Goal: Task Accomplishment & Management: Use online tool/utility

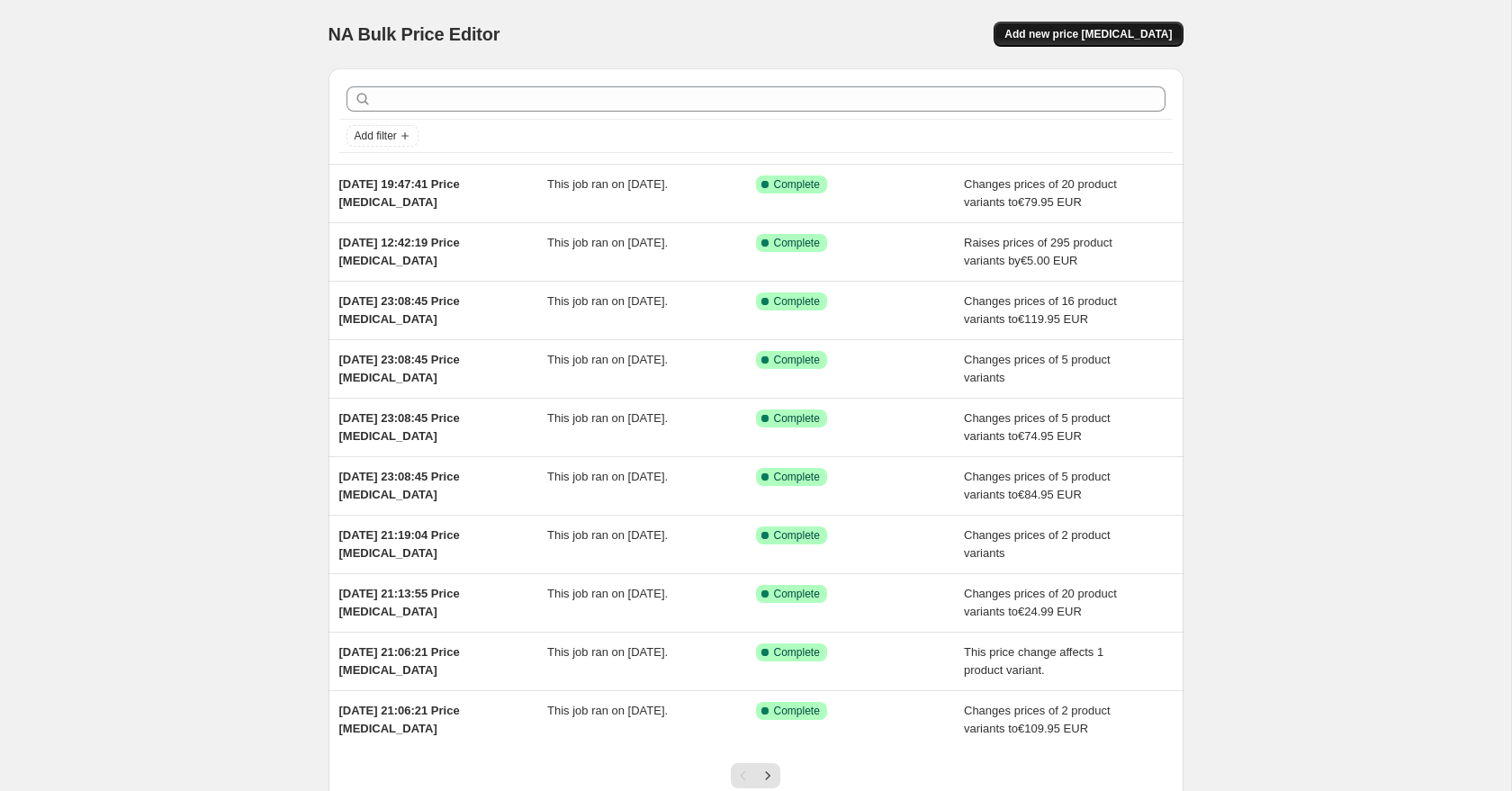
click at [1096, 37] on span "Add new price [MEDICAL_DATA]" at bounding box center [1088, 34] width 168 height 15
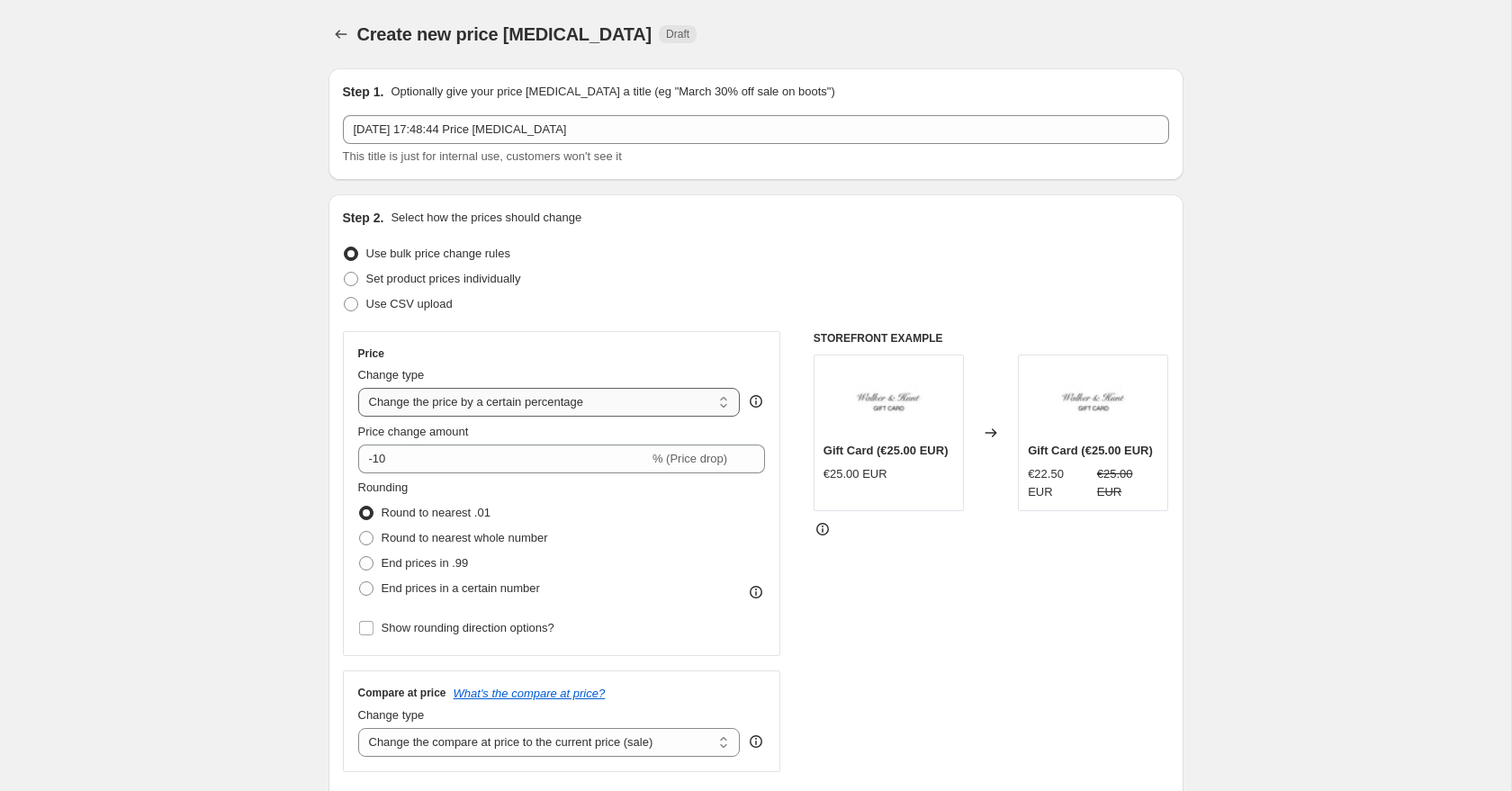
click at [425, 401] on select "Change the price to a certain amount Change the price by a certain amount Chang…" at bounding box center [549, 402] width 383 height 28
select select "to"
click at [358, 388] on select "Change the price to a certain amount Change the price by a certain amount Chang…" at bounding box center [549, 402] width 383 height 28
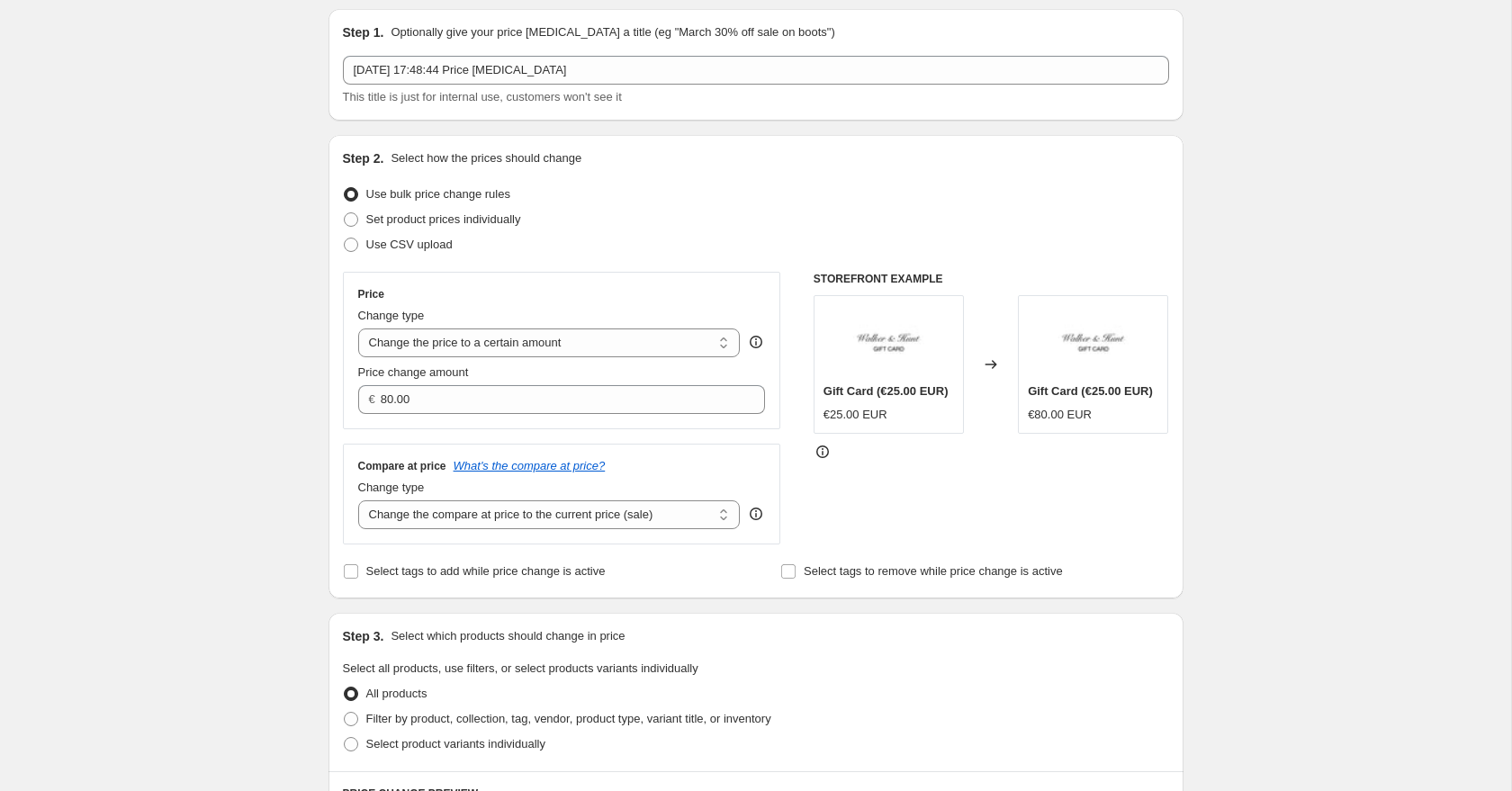
scroll to position [76, 0]
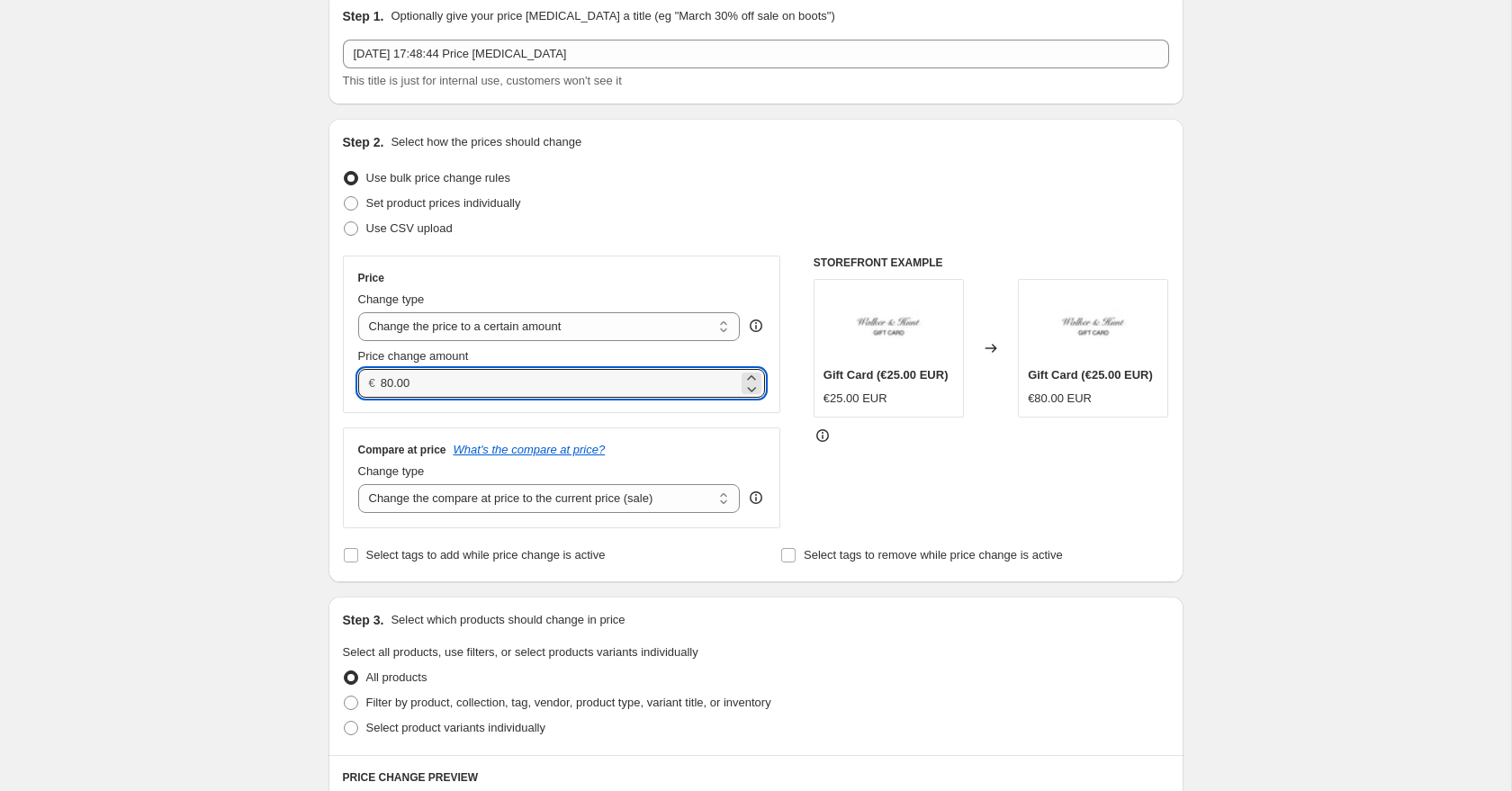
drag, startPoint x: 420, startPoint y: 383, endPoint x: 361, endPoint y: 382, distance: 59.0
click at [361, 382] on div "€ 80.00" at bounding box center [561, 383] width 408 height 28
type input "68.95"
click at [463, 499] on select "Change the compare at price to the current price (sale) Change the compare at p…" at bounding box center [549, 498] width 383 height 28
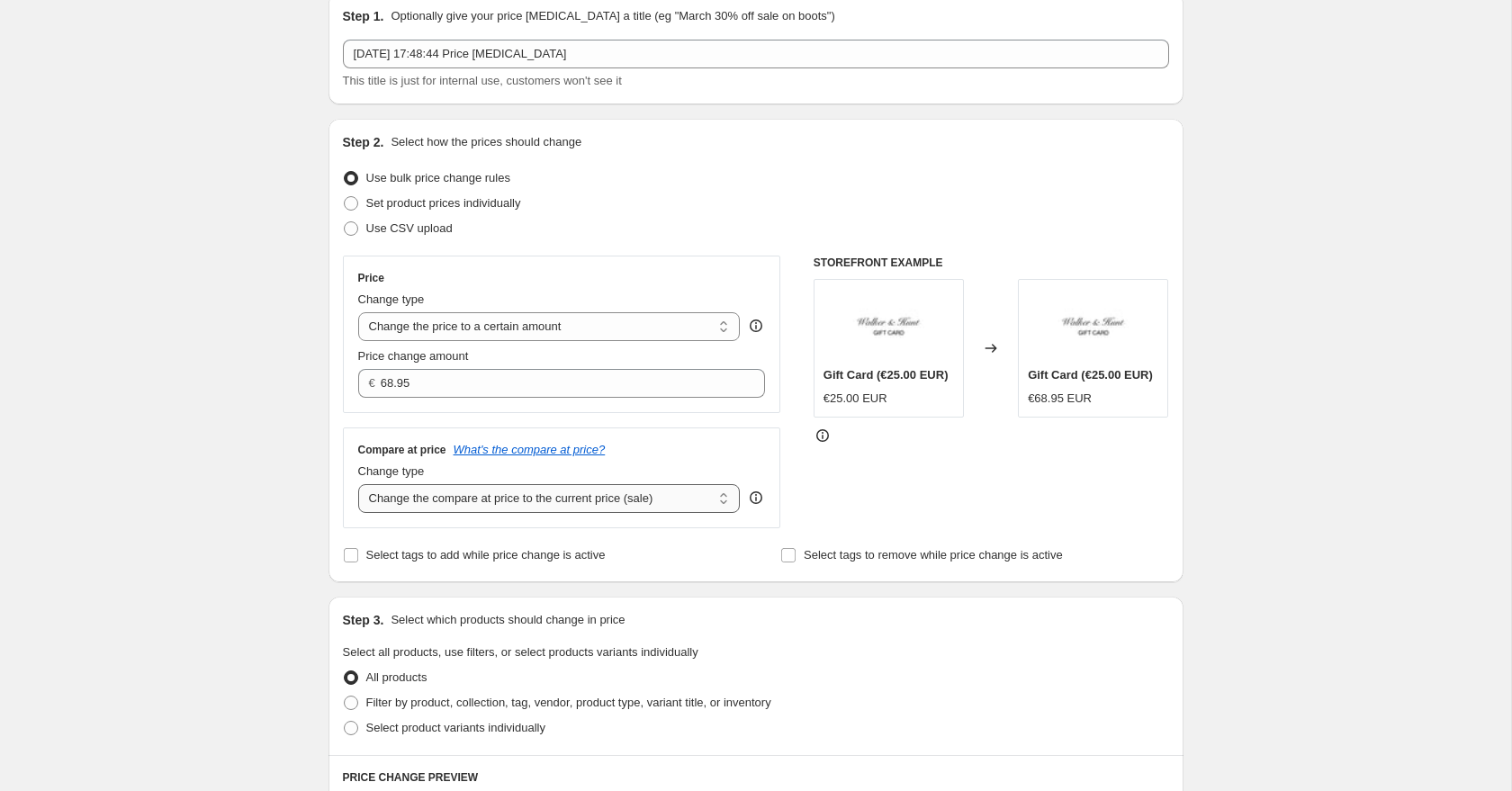
select select "to"
click at [358, 484] on select "Change the compare at price to the current price (sale) Change the compare at p…" at bounding box center [549, 498] width 383 height 28
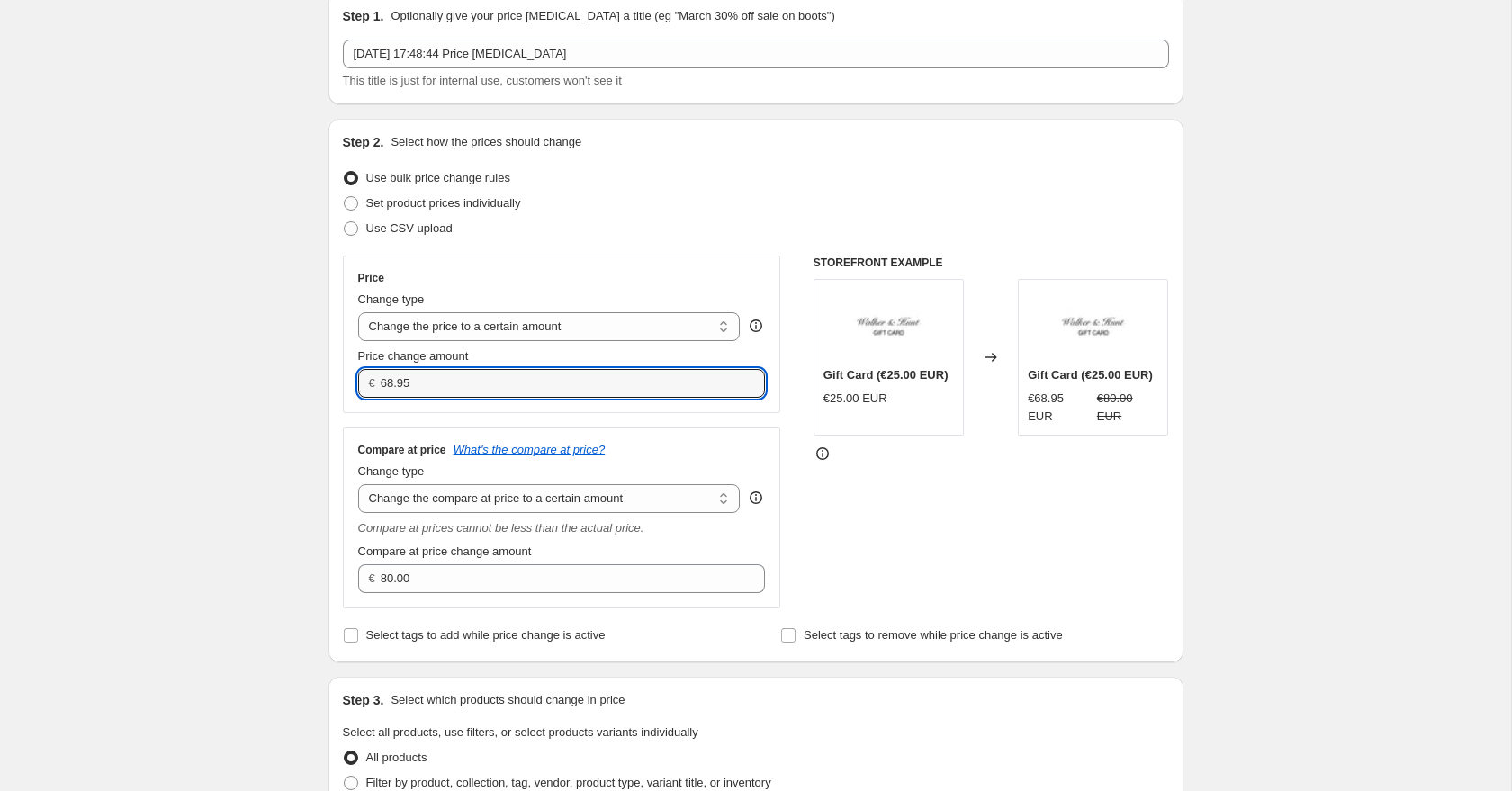
drag, startPoint x: 426, startPoint y: 385, endPoint x: 349, endPoint y: 385, distance: 77.0
click at [350, 385] on div "Price Change type Change the price to a certain amount Change the price by a ce…" at bounding box center [561, 334] width 439 height 157
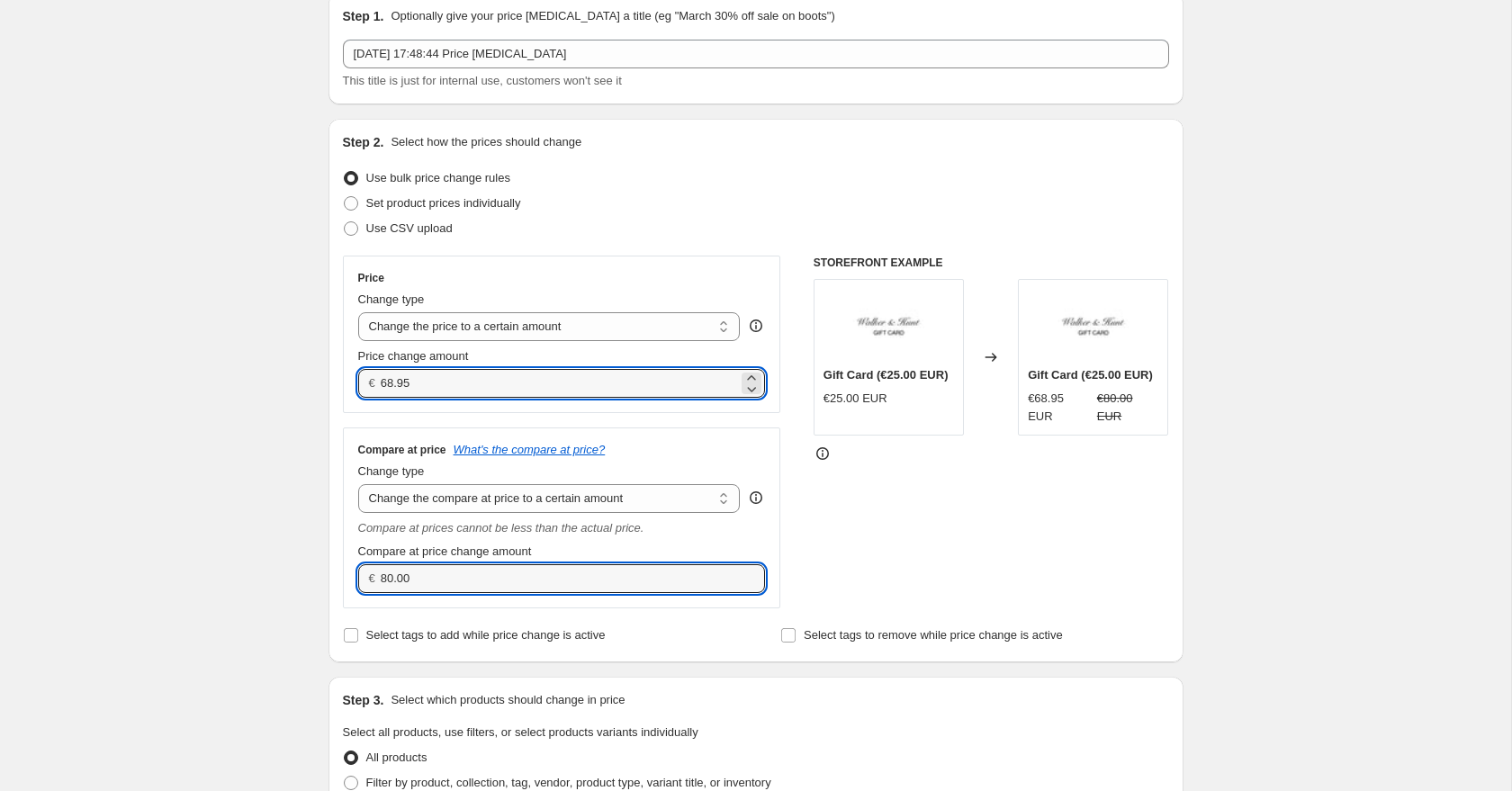
drag, startPoint x: 456, startPoint y: 588, endPoint x: 327, endPoint y: 574, distance: 129.8
click at [331, 574] on div "Step 2. Select how the prices should change Use bulk price change rules Set pro…" at bounding box center [756, 391] width 855 height 544
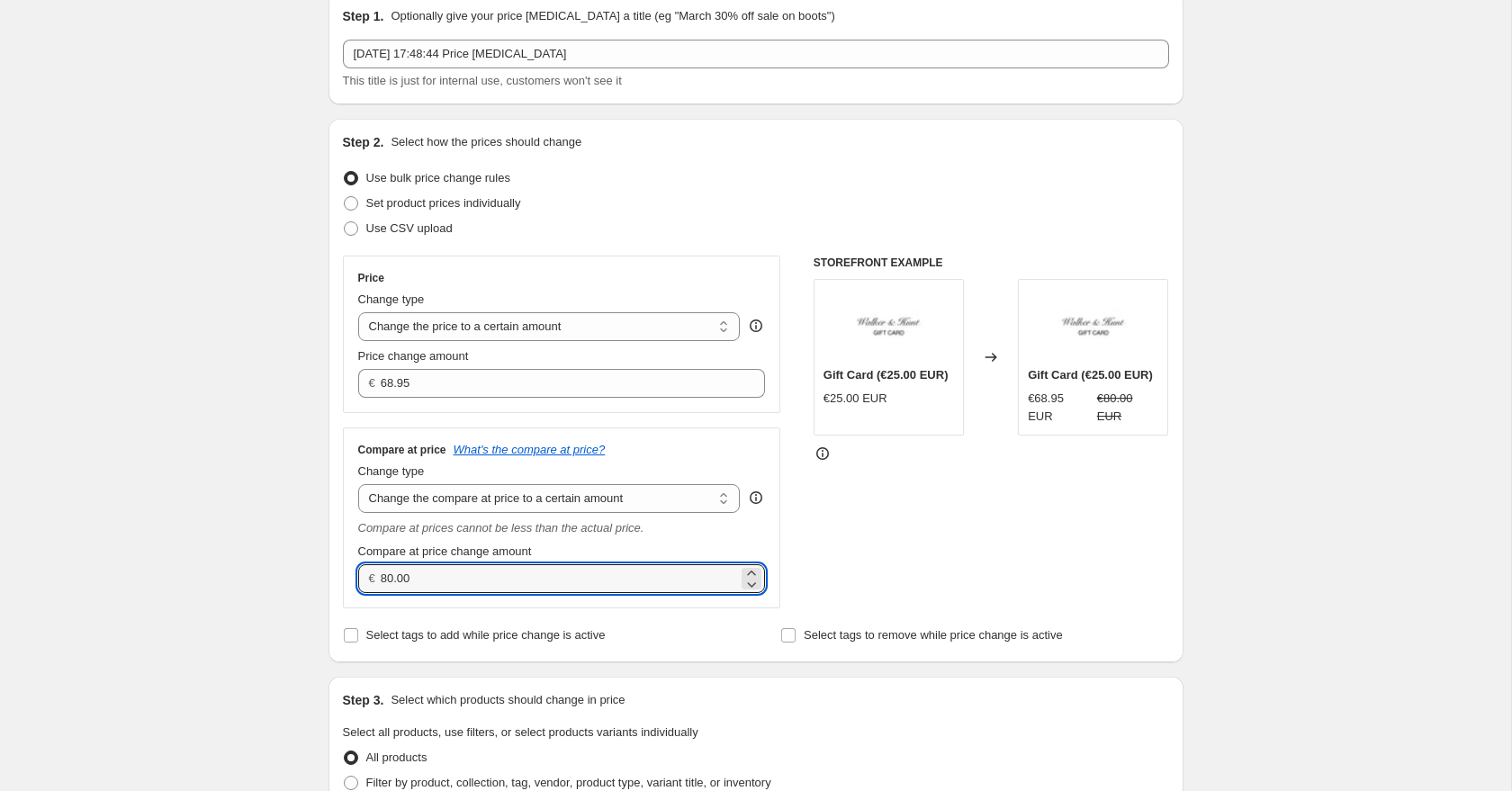
paste input "68.95"
type input "68.95"
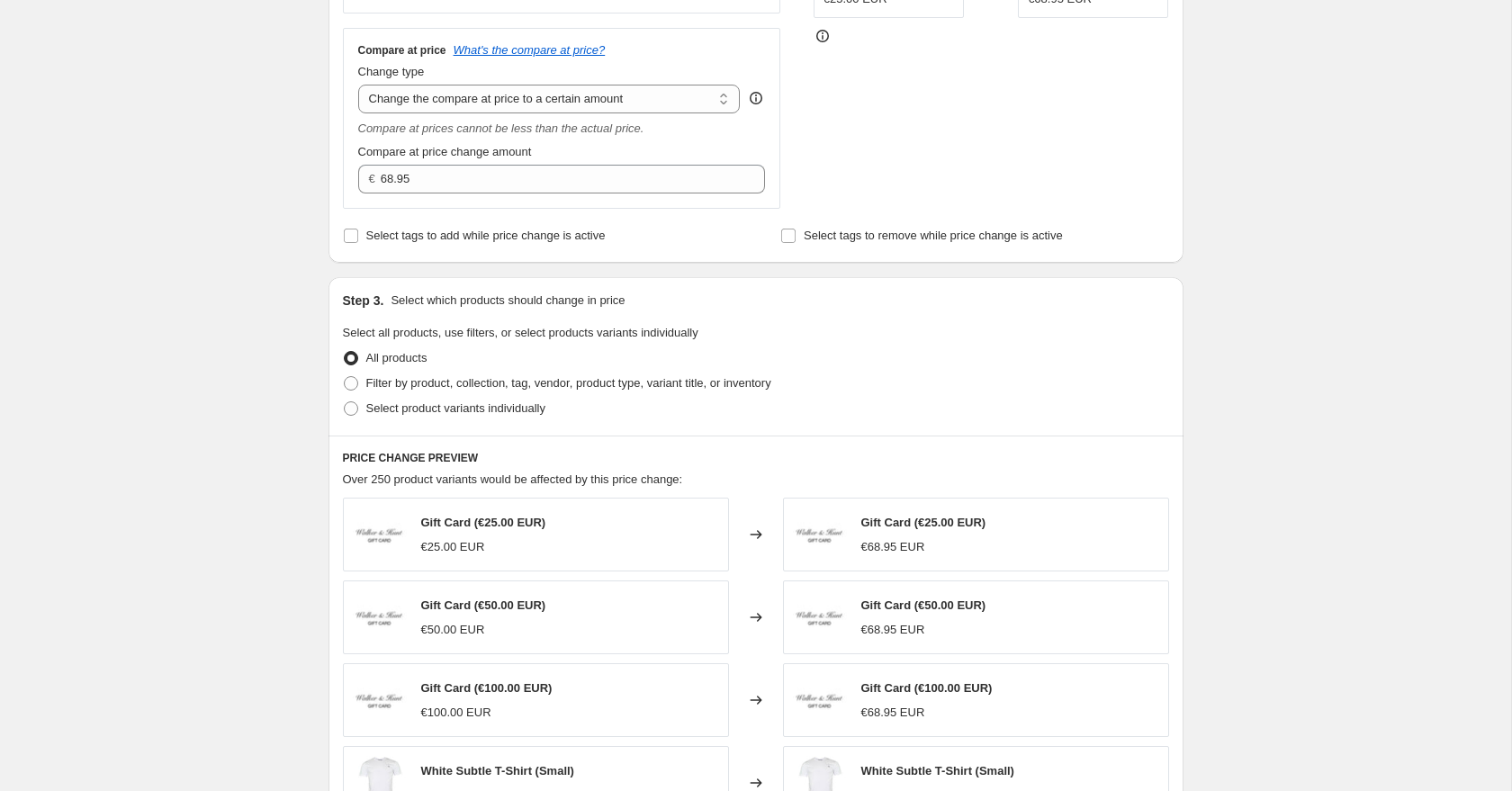
scroll to position [481, 0]
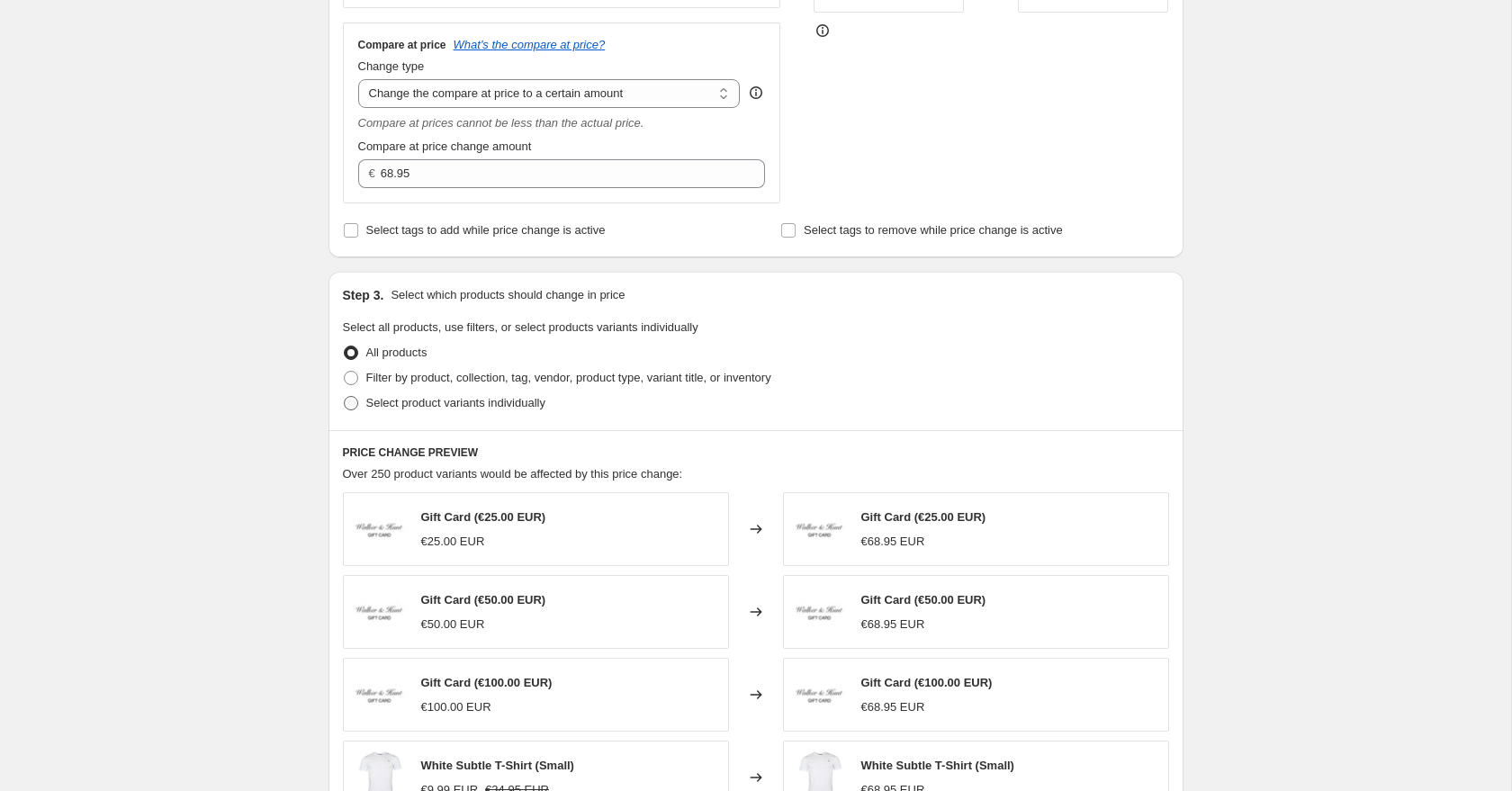
click at [346, 406] on span at bounding box center [351, 403] width 15 height 15
click at [344, 396] on input "Select product variants individually" at bounding box center [343, 396] width 1 height 1
radio input "true"
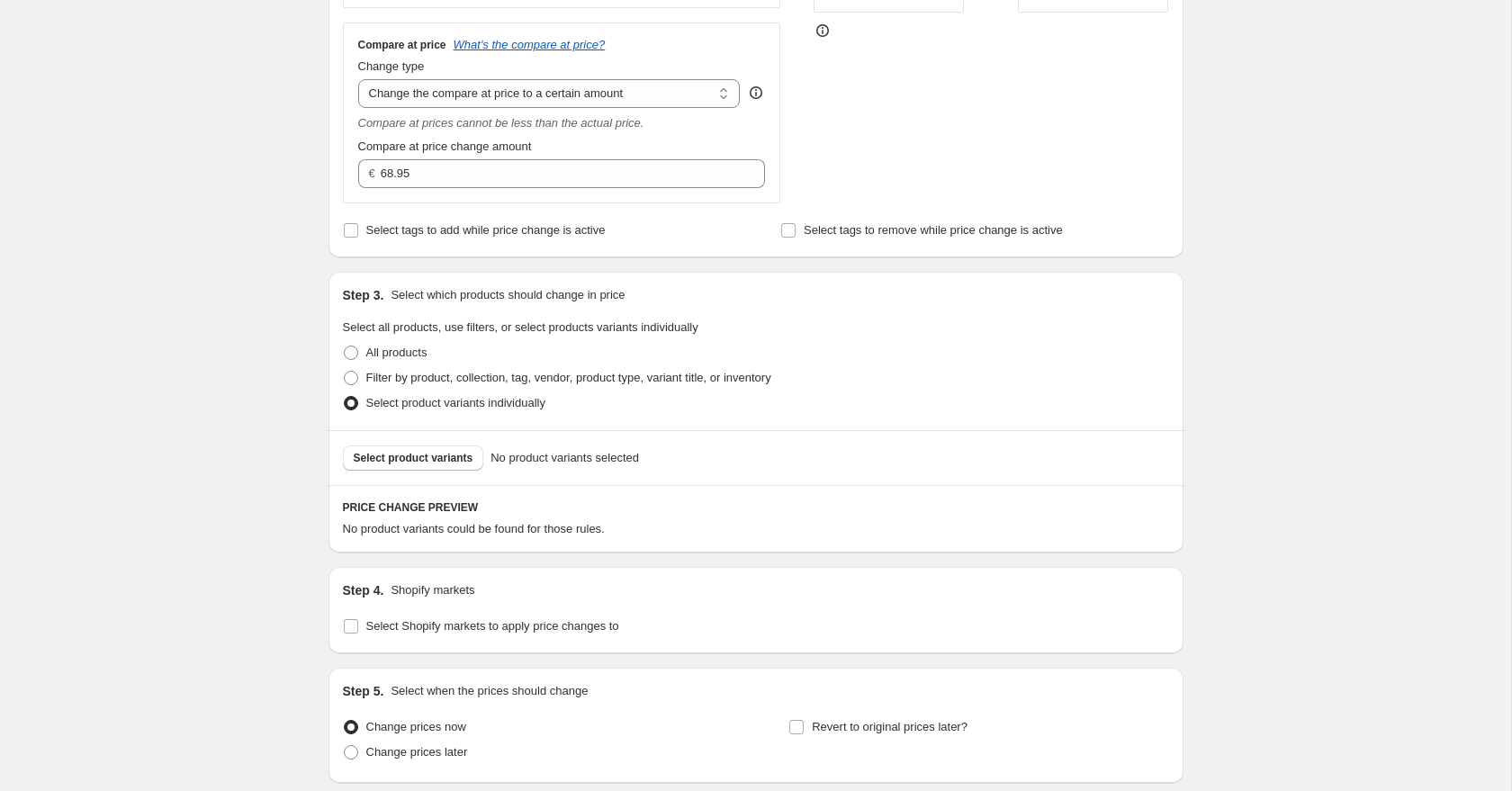
click at [397, 460] on span "Select product variants" at bounding box center [413, 458] width 120 height 15
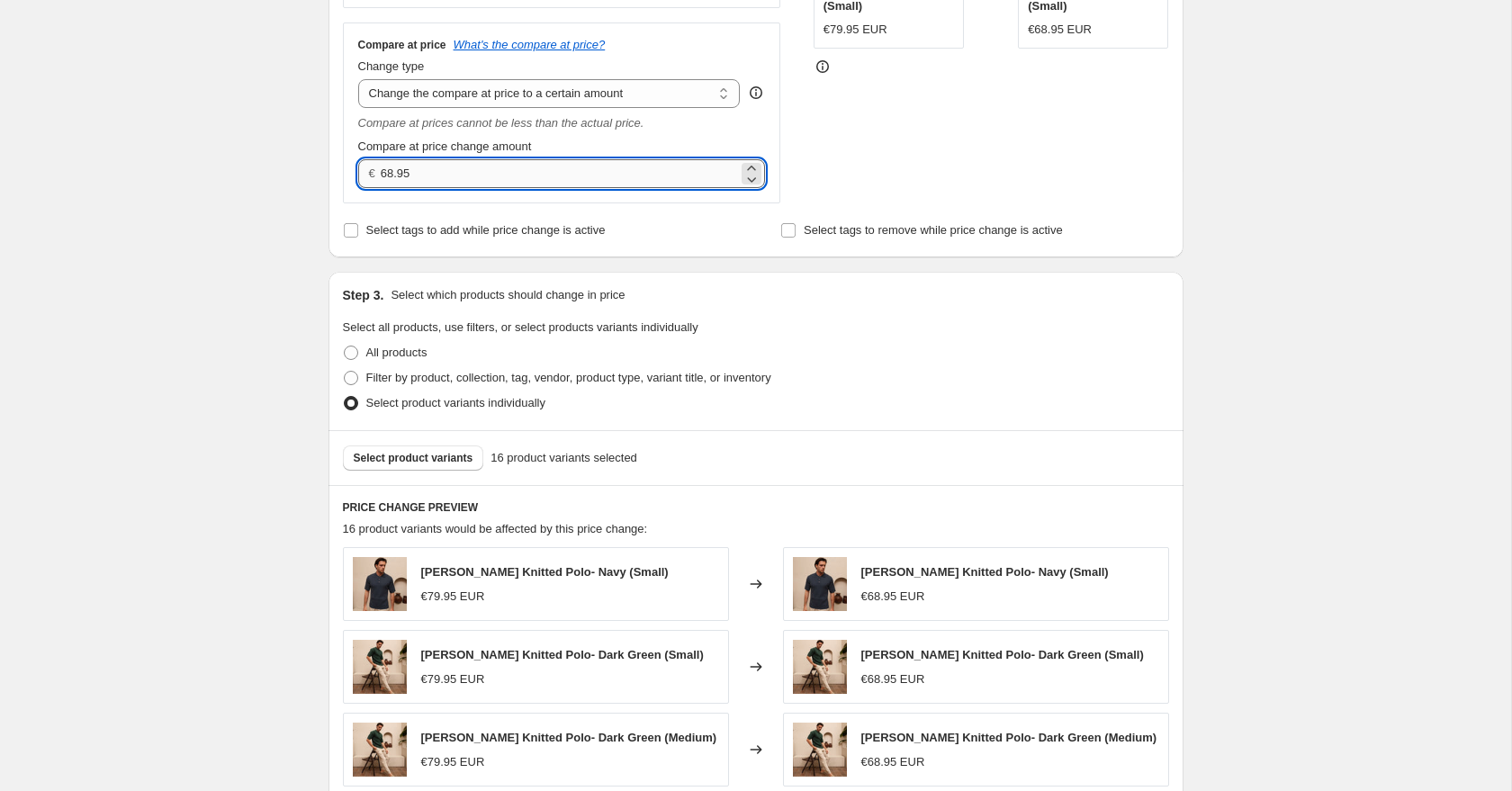
click at [467, 175] on input "68.95" at bounding box center [560, 173] width 357 height 28
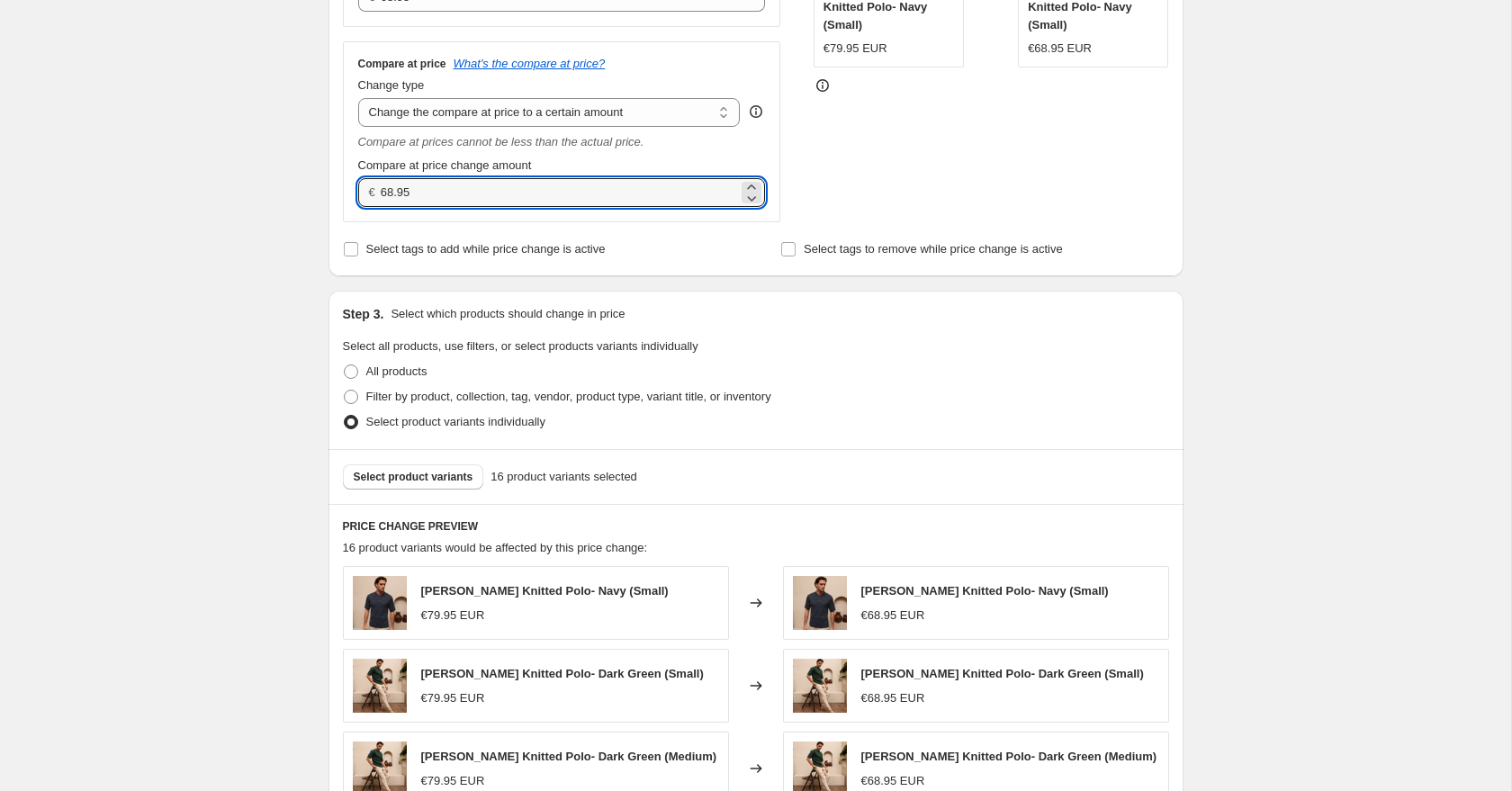
scroll to position [1075, 0]
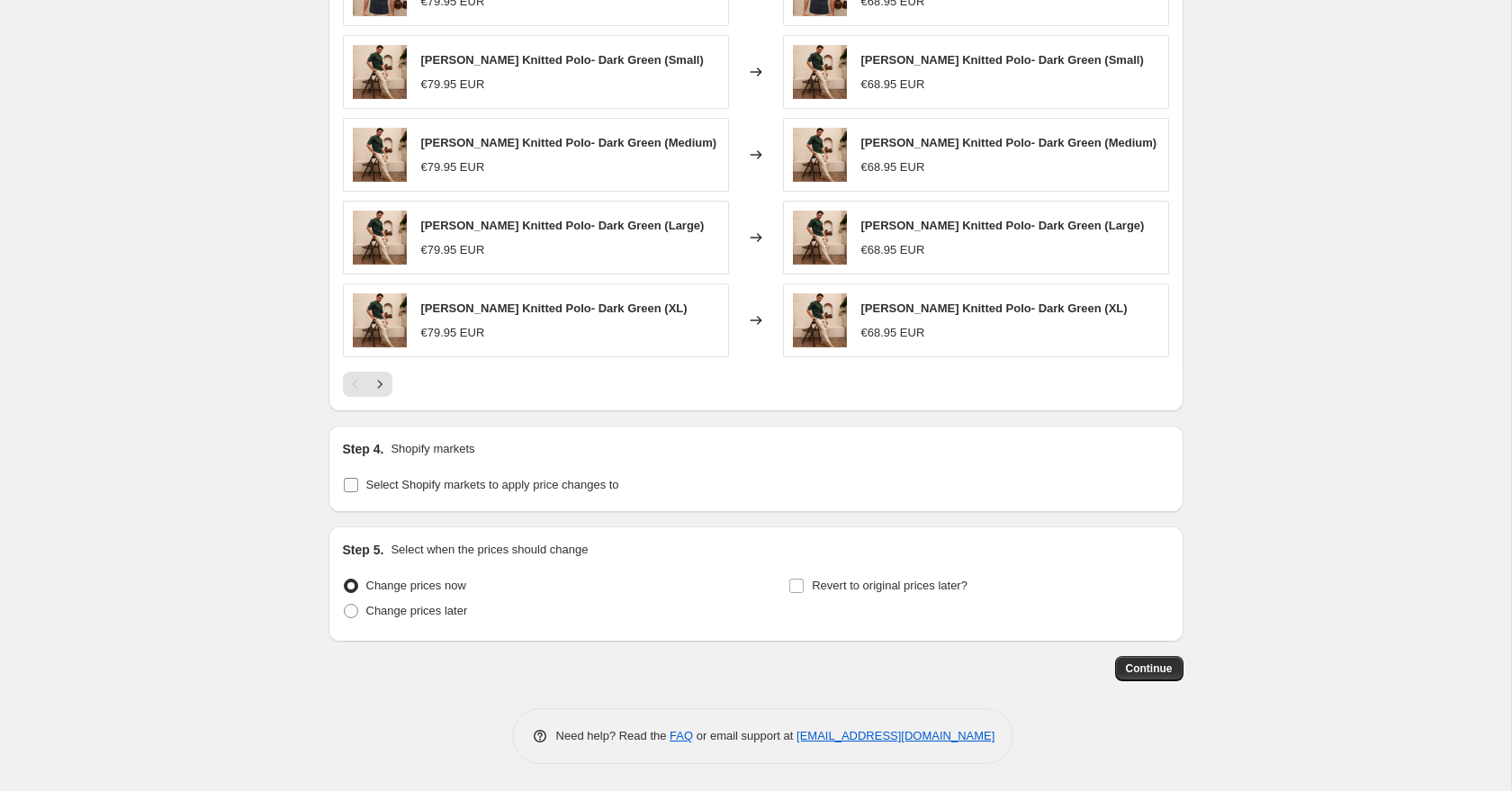
click at [358, 486] on label "Select Shopify markets to apply price changes to" at bounding box center [481, 485] width 277 height 26
click at [358, 486] on input "Select Shopify markets to apply price changes to" at bounding box center [351, 485] width 15 height 15
checkbox input "true"
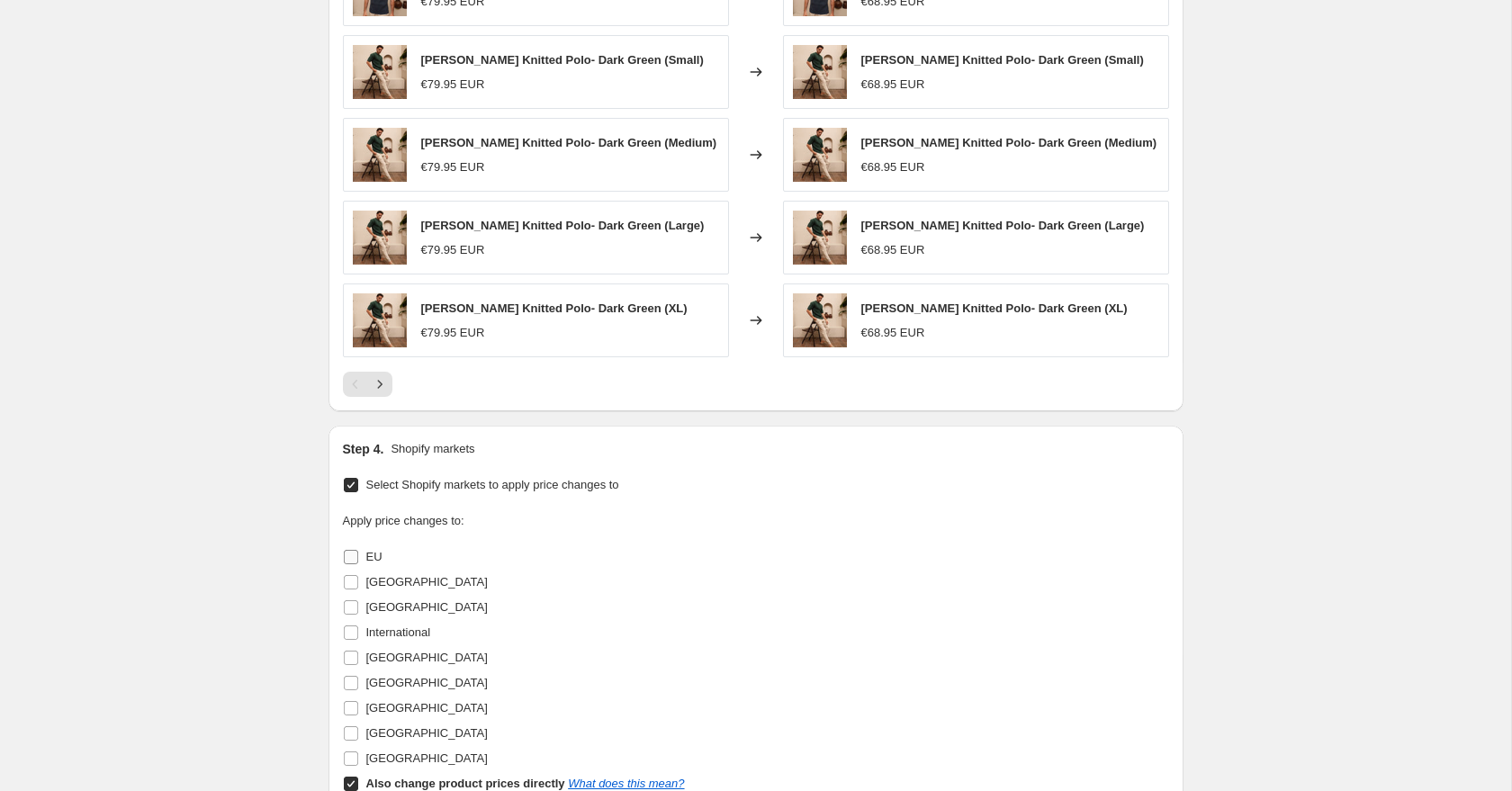
click at [353, 558] on input "EU" at bounding box center [351, 557] width 15 height 15
checkbox input "true"
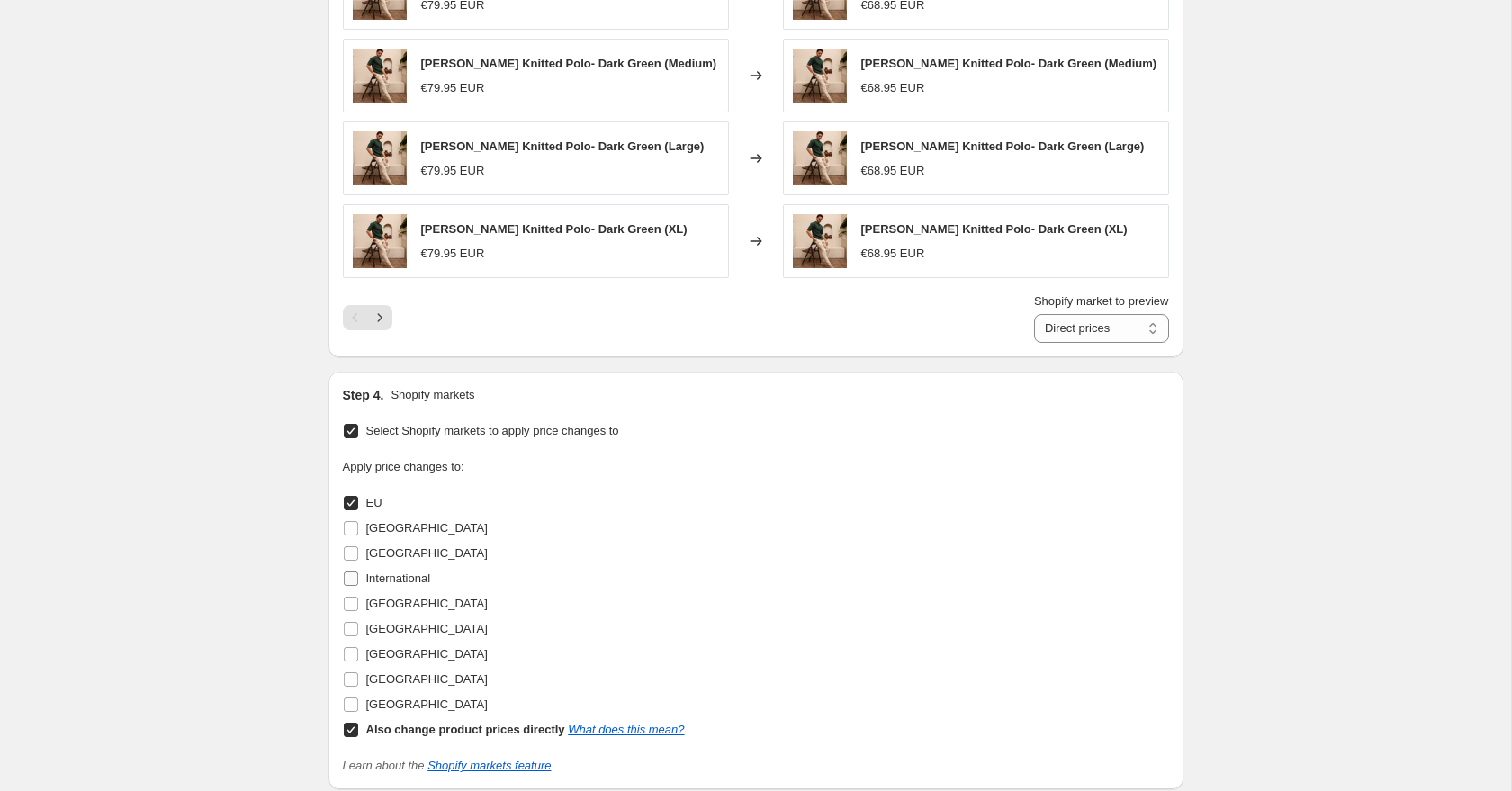
scroll to position [1180, 0]
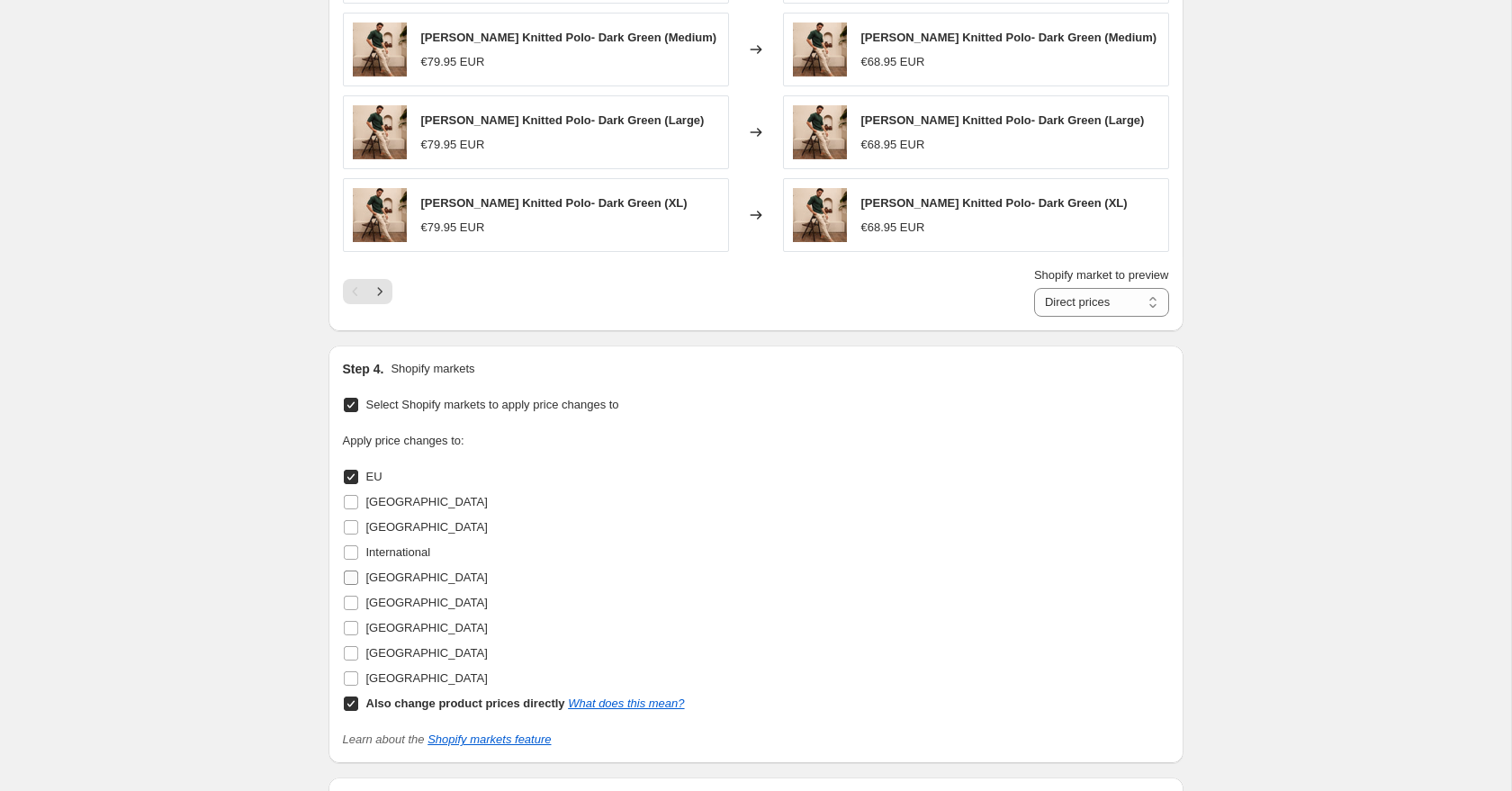
click at [354, 576] on input "[GEOGRAPHIC_DATA]" at bounding box center [351, 578] width 15 height 15
checkbox input "true"
click at [348, 703] on input "Also change product prices directly What does this mean?" at bounding box center [351, 704] width 15 height 15
checkbox input "false"
select select "58605994326"
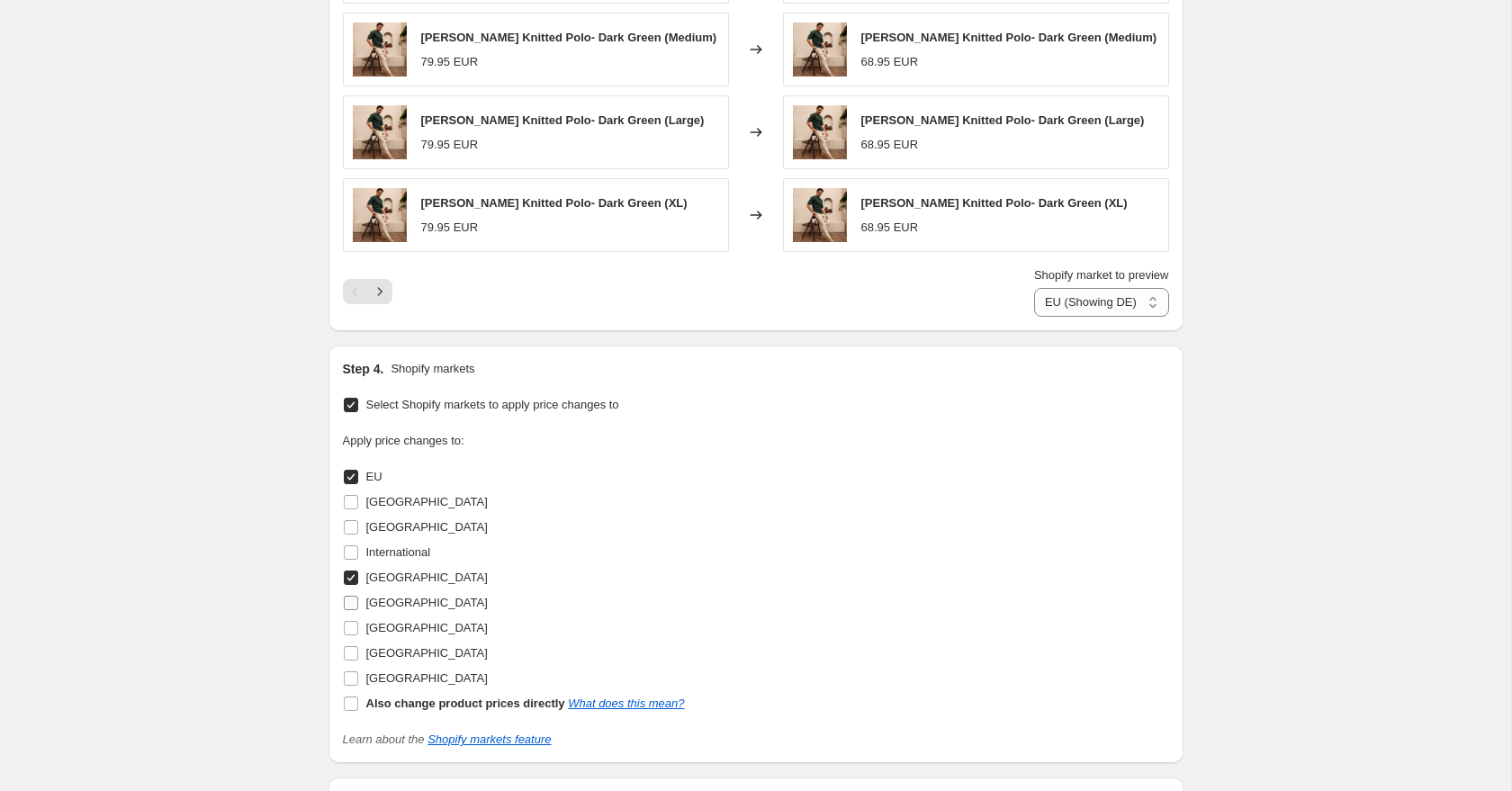
click at [354, 601] on input "[GEOGRAPHIC_DATA]" at bounding box center [351, 603] width 15 height 15
checkbox input "true"
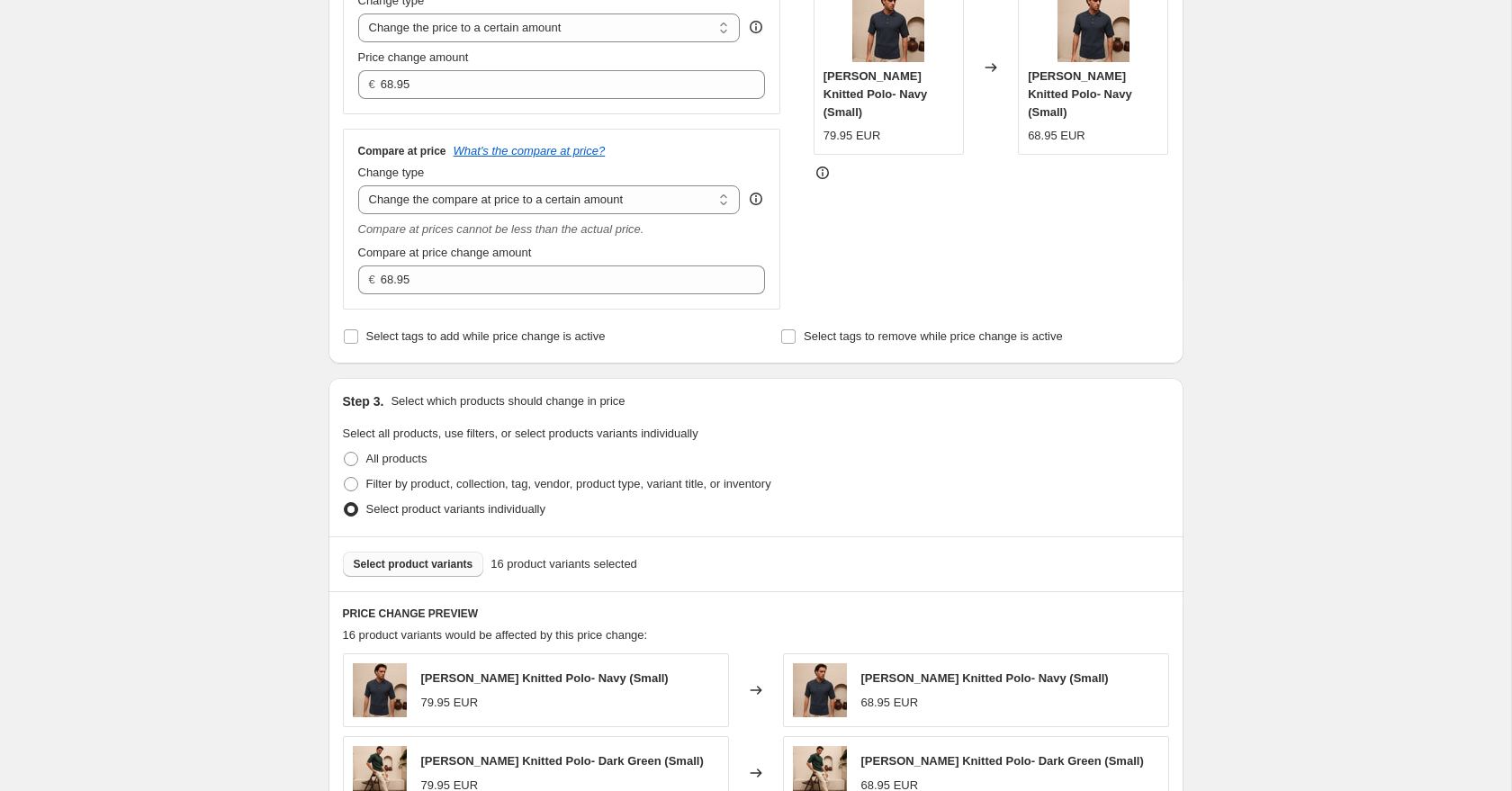
scroll to position [421, 0]
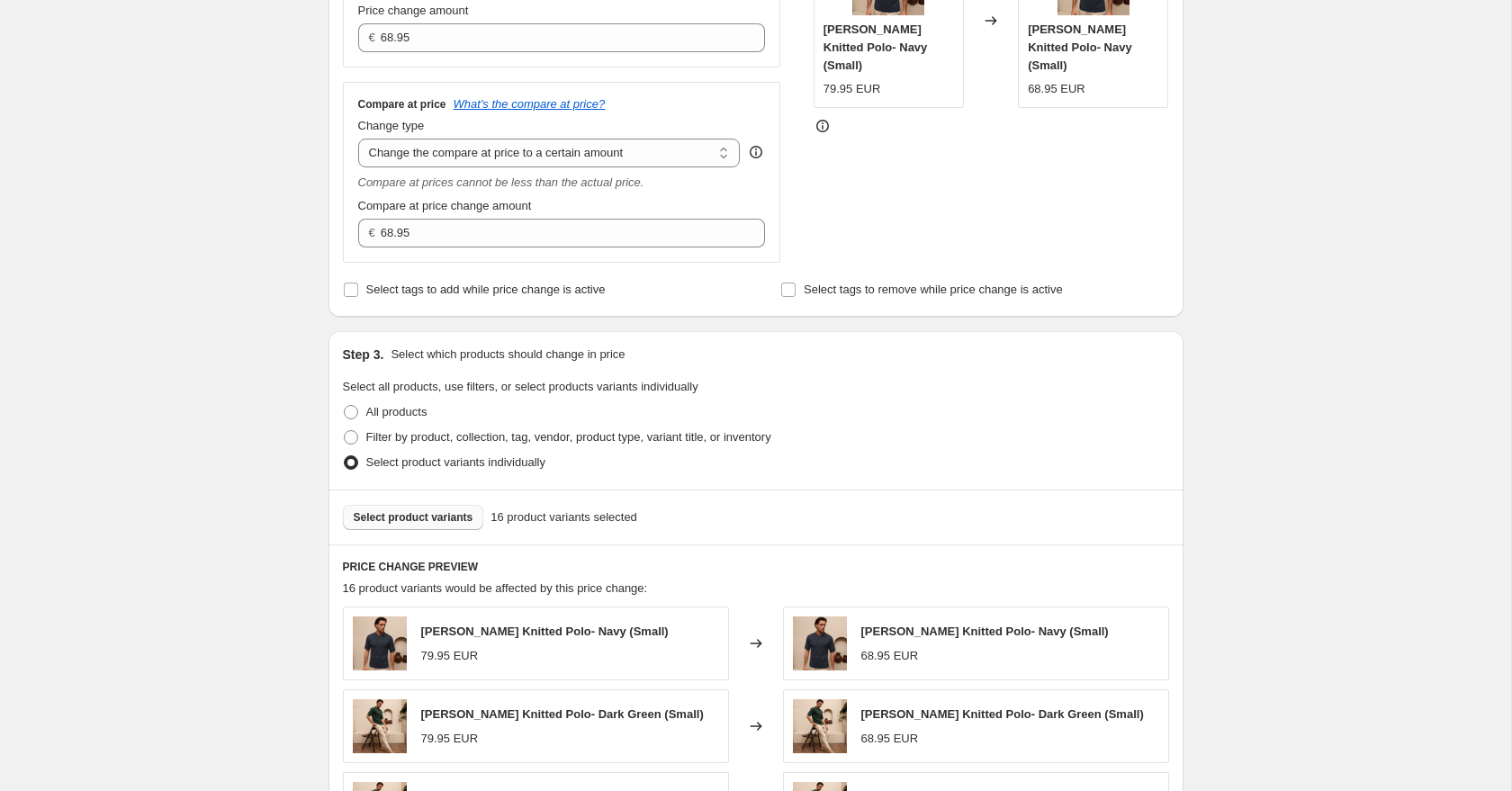
click at [405, 521] on span "Select product variants" at bounding box center [413, 517] width 120 height 15
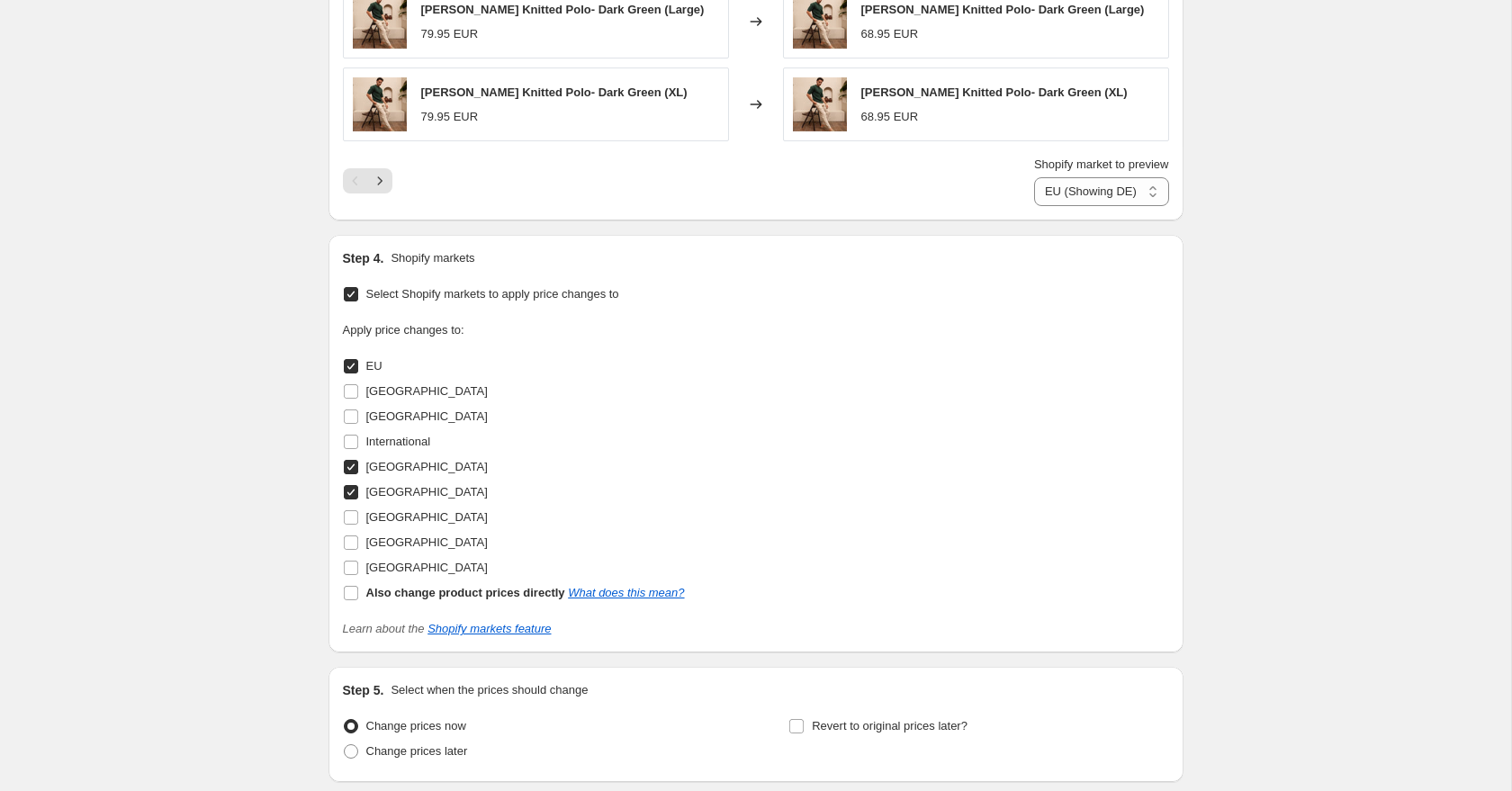
scroll to position [1432, 0]
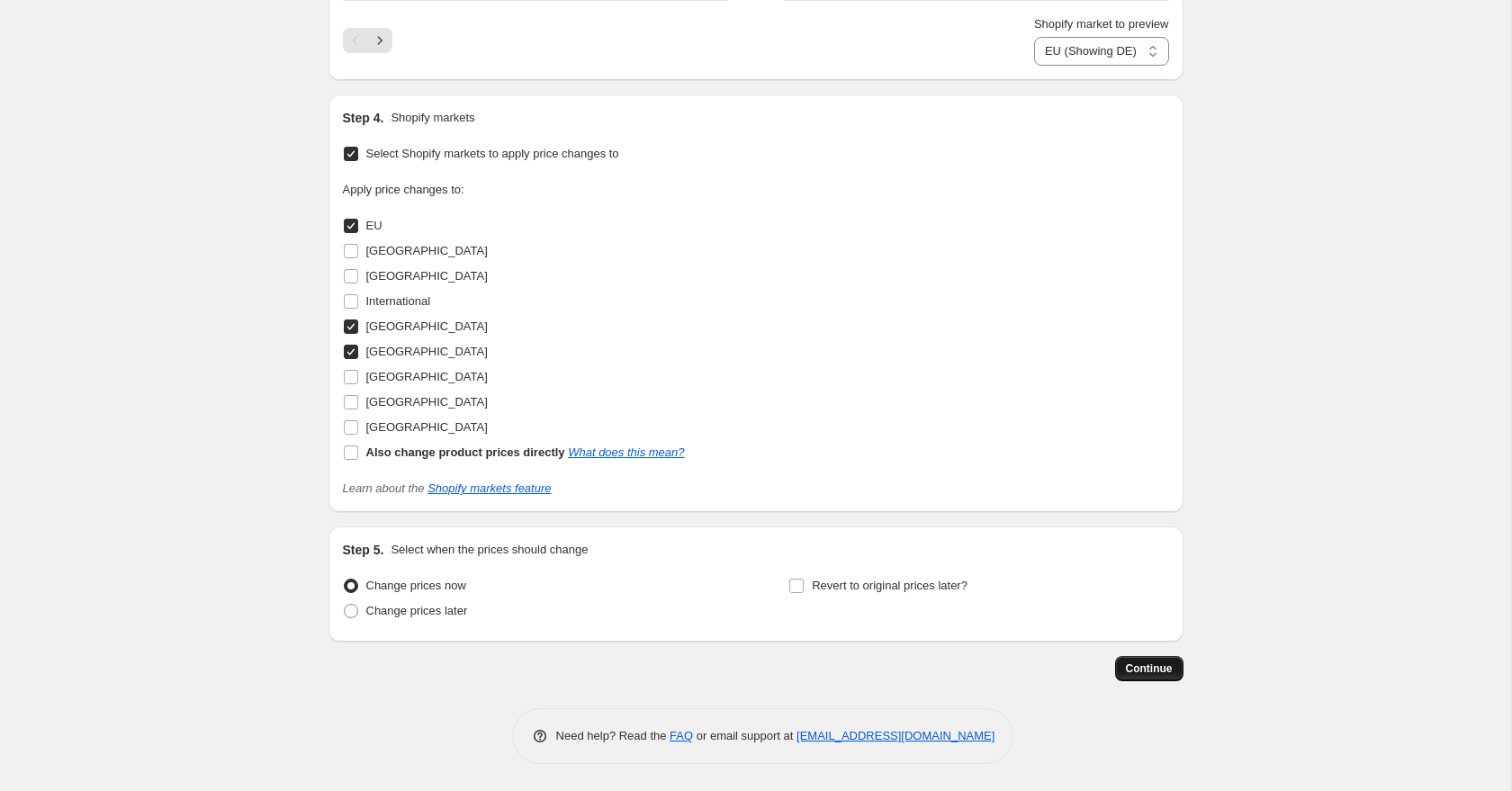
click at [1160, 667] on span "Continue" at bounding box center [1148, 668] width 47 height 15
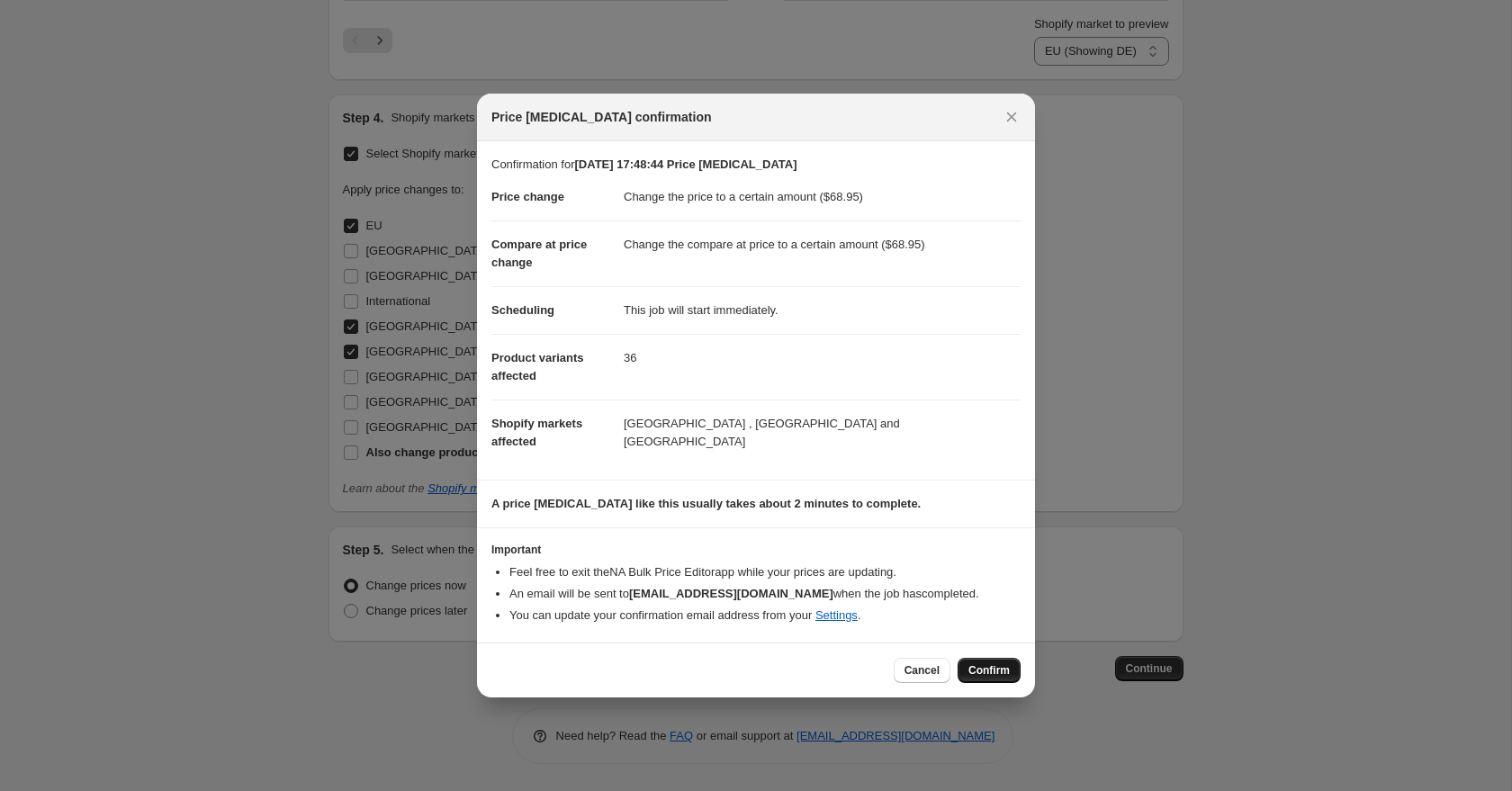
click at [998, 676] on span "Confirm" at bounding box center [988, 670] width 41 height 15
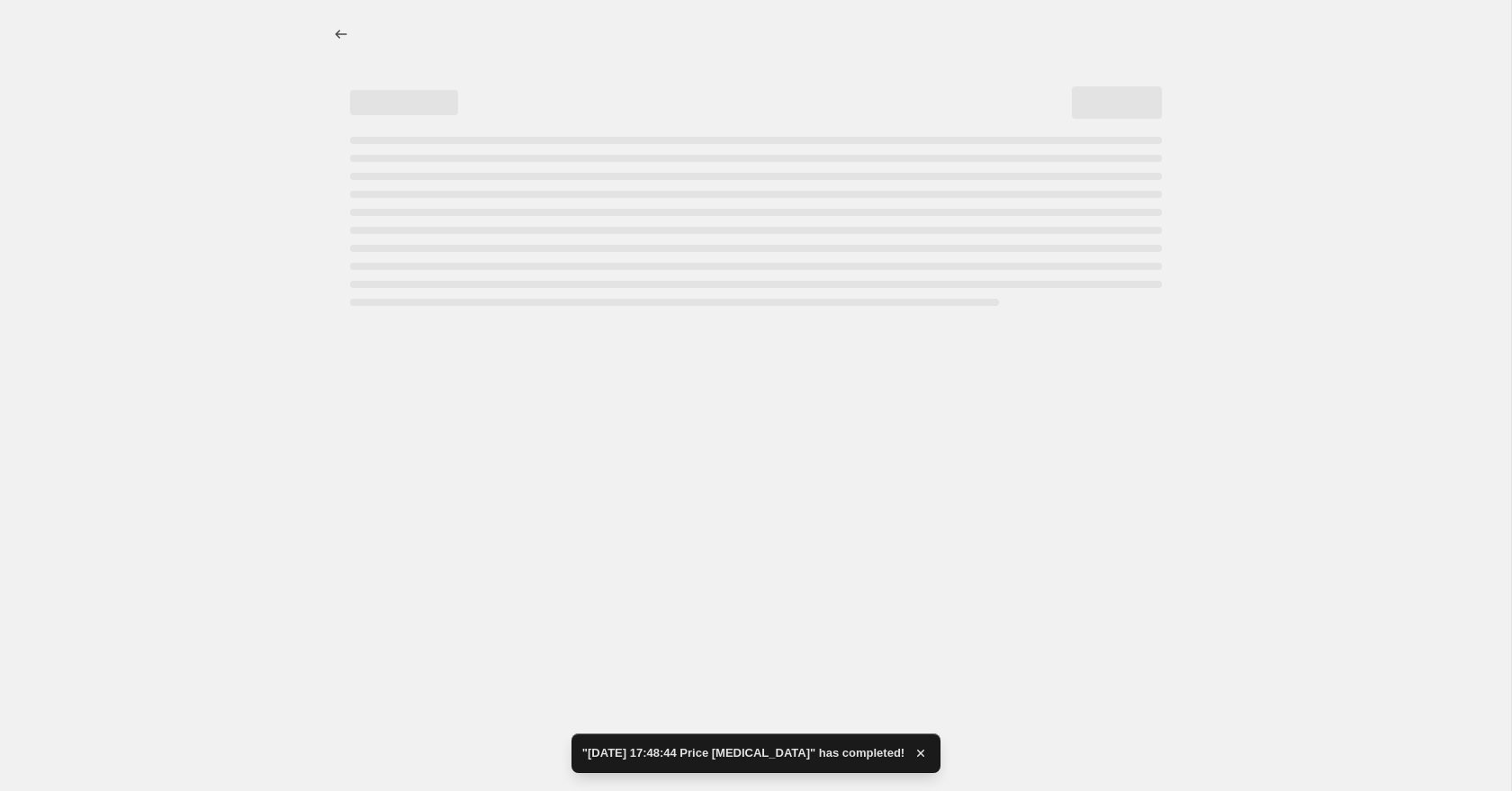
select select "to"
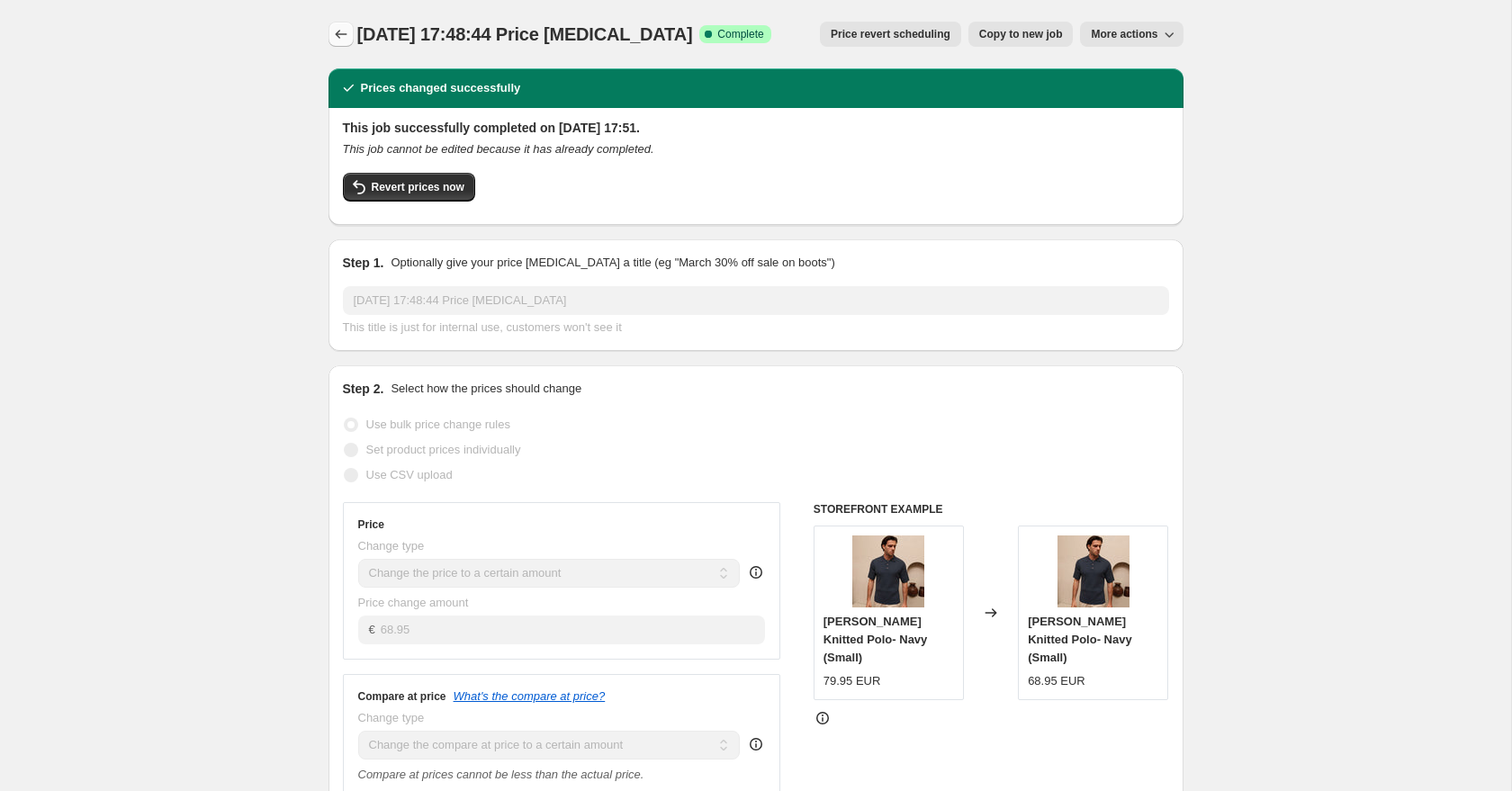
click at [335, 32] on icon "Price change jobs" at bounding box center [342, 35] width 18 height 18
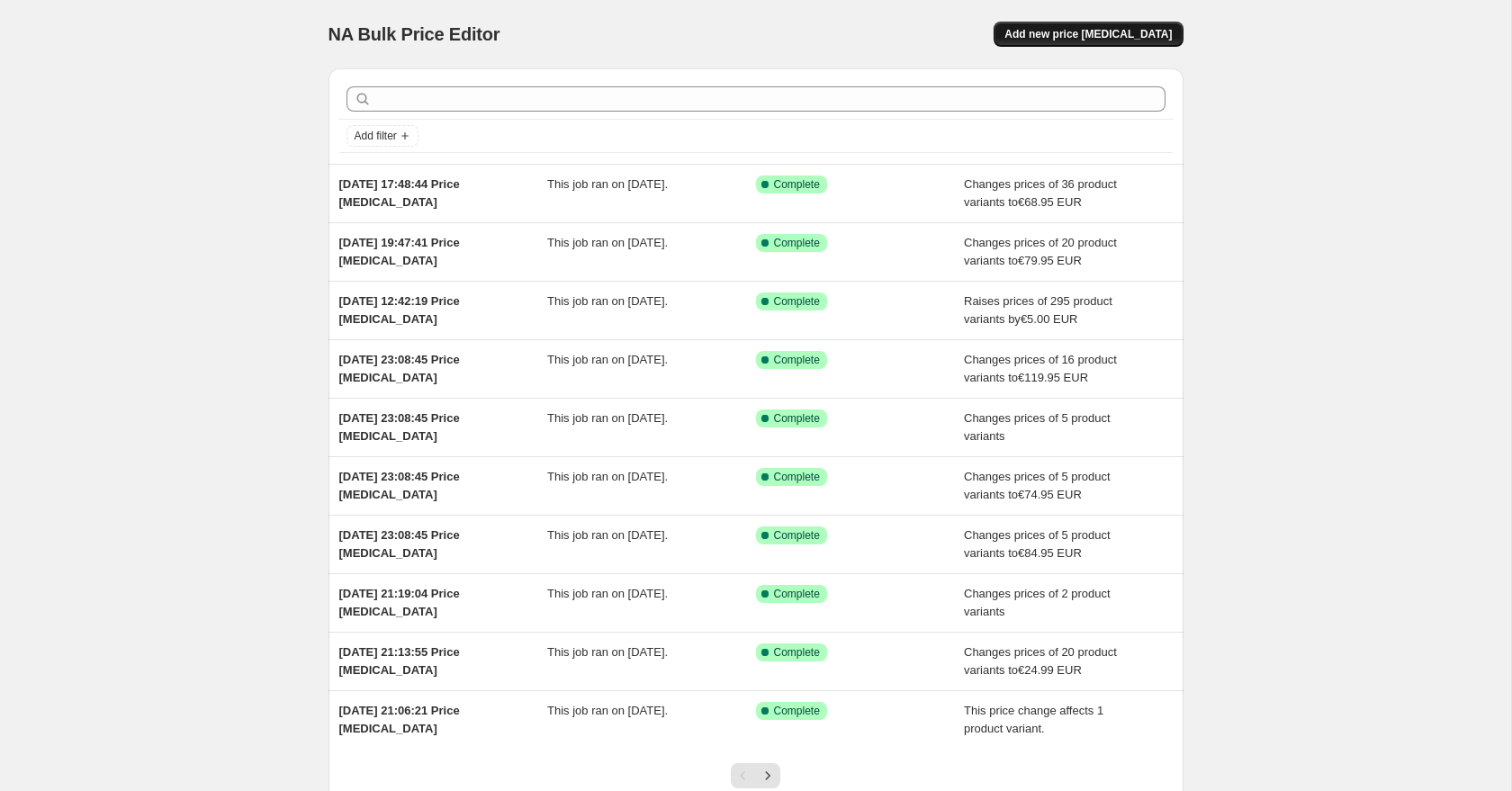
click at [1125, 38] on span "Add new price [MEDICAL_DATA]" at bounding box center [1088, 34] width 168 height 15
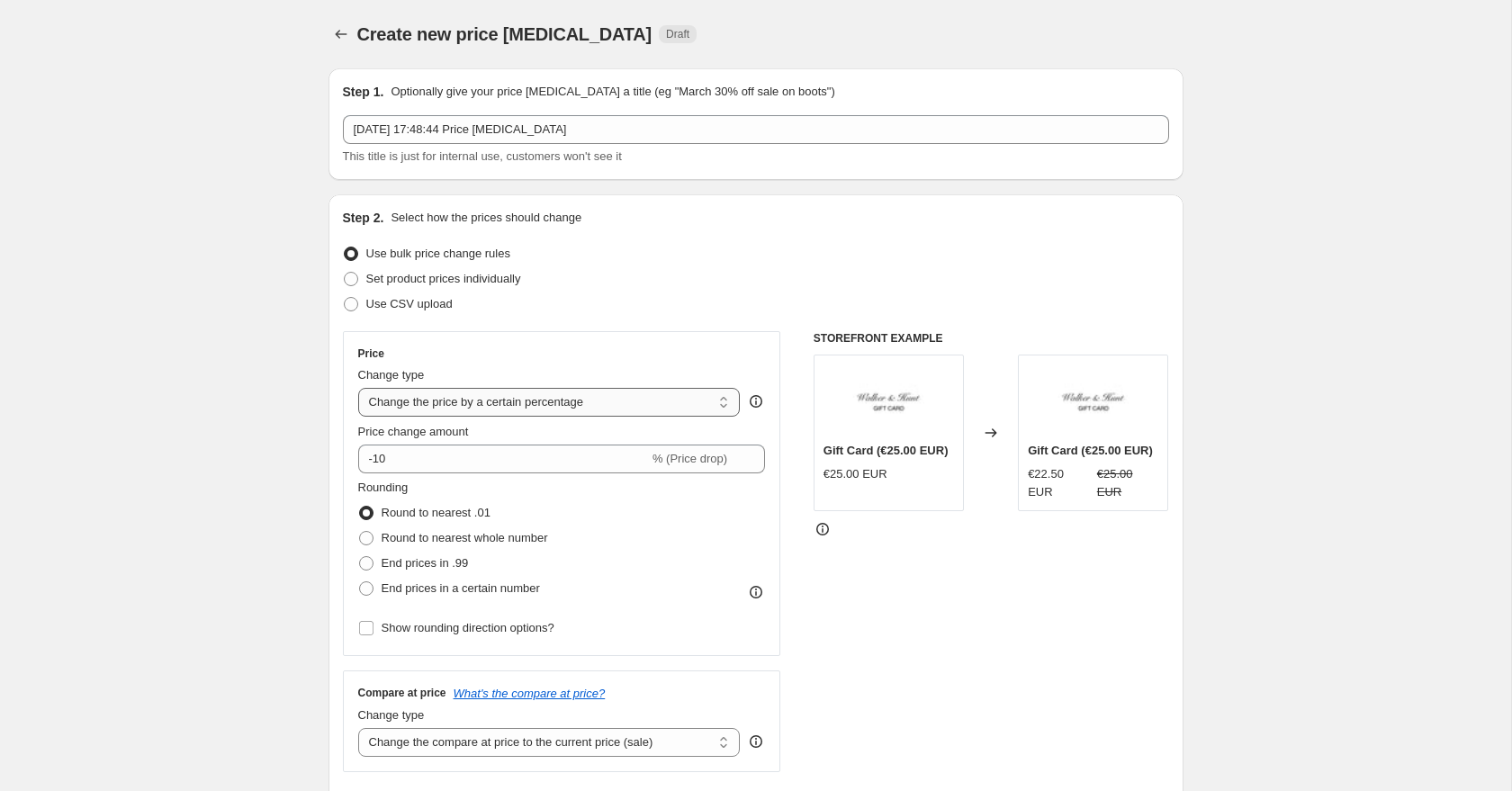
click at [454, 392] on select "Change the price to a certain amount Change the price by a certain amount Chang…" at bounding box center [549, 402] width 383 height 28
select select "to"
click at [358, 388] on select "Change the price to a certain amount Change the price by a certain amount Chang…" at bounding box center [549, 402] width 383 height 28
type input "80.00"
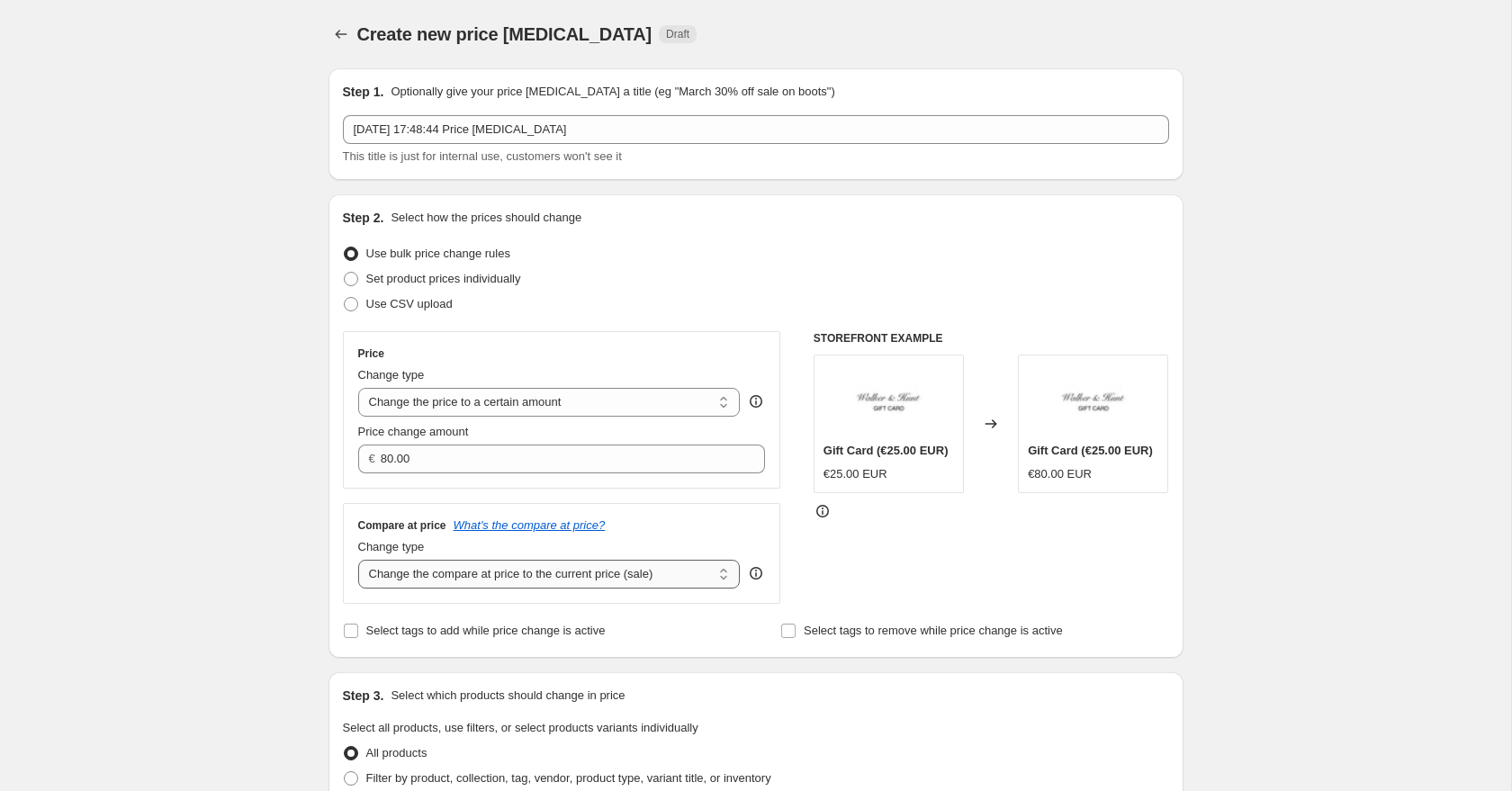
click at [455, 575] on select "Change the compare at price to the current price (sale) Change the compare at p…" at bounding box center [549, 573] width 383 height 28
select select "to"
click at [358, 559] on select "Change the compare at price to the current price (sale) Change the compare at p…" at bounding box center [549, 573] width 383 height 28
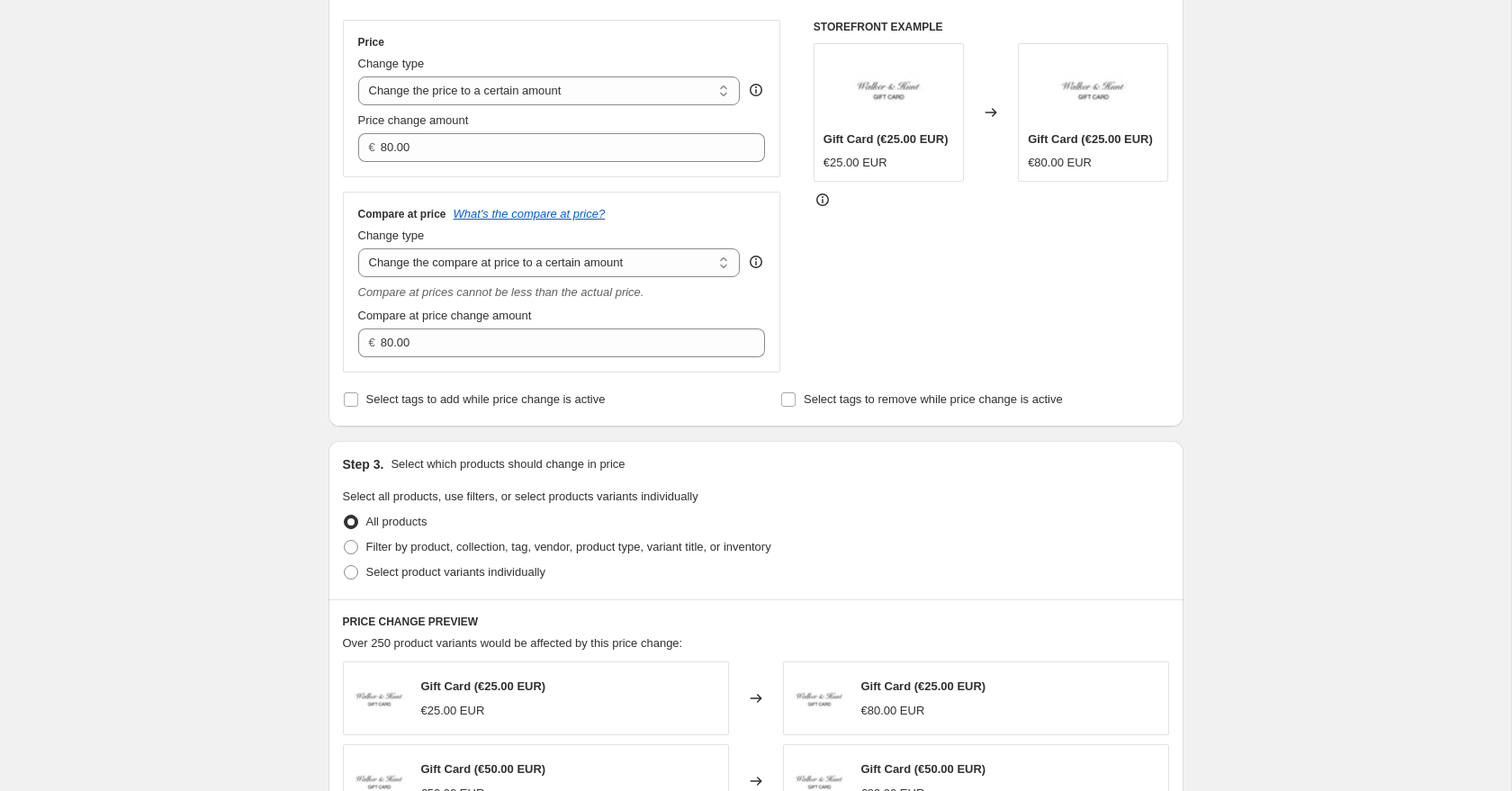
scroll to position [419, 0]
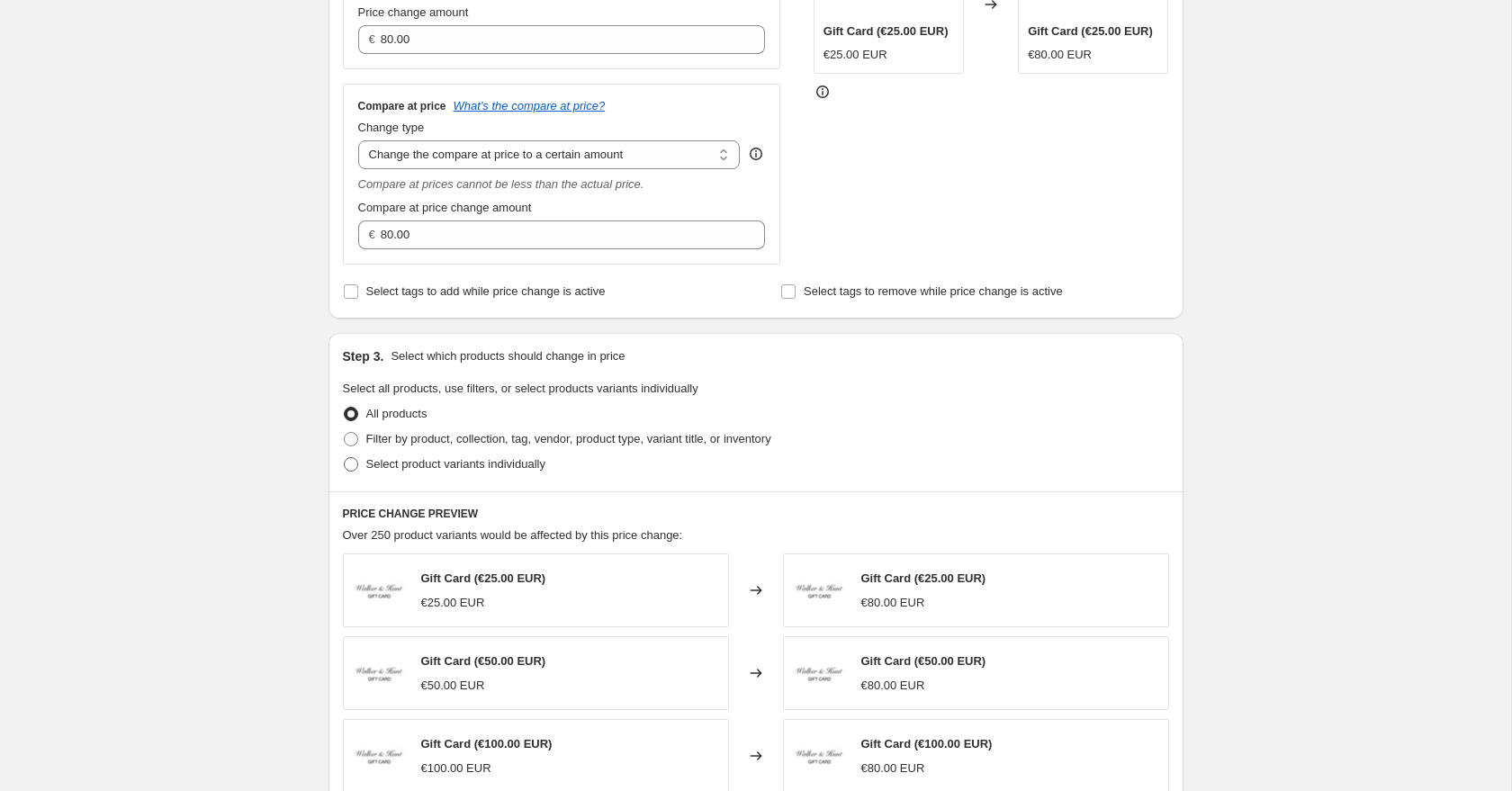
click at [354, 470] on span at bounding box center [351, 464] width 15 height 15
click at [344, 458] on input "Select product variants individually" at bounding box center [343, 457] width 1 height 1
radio input "true"
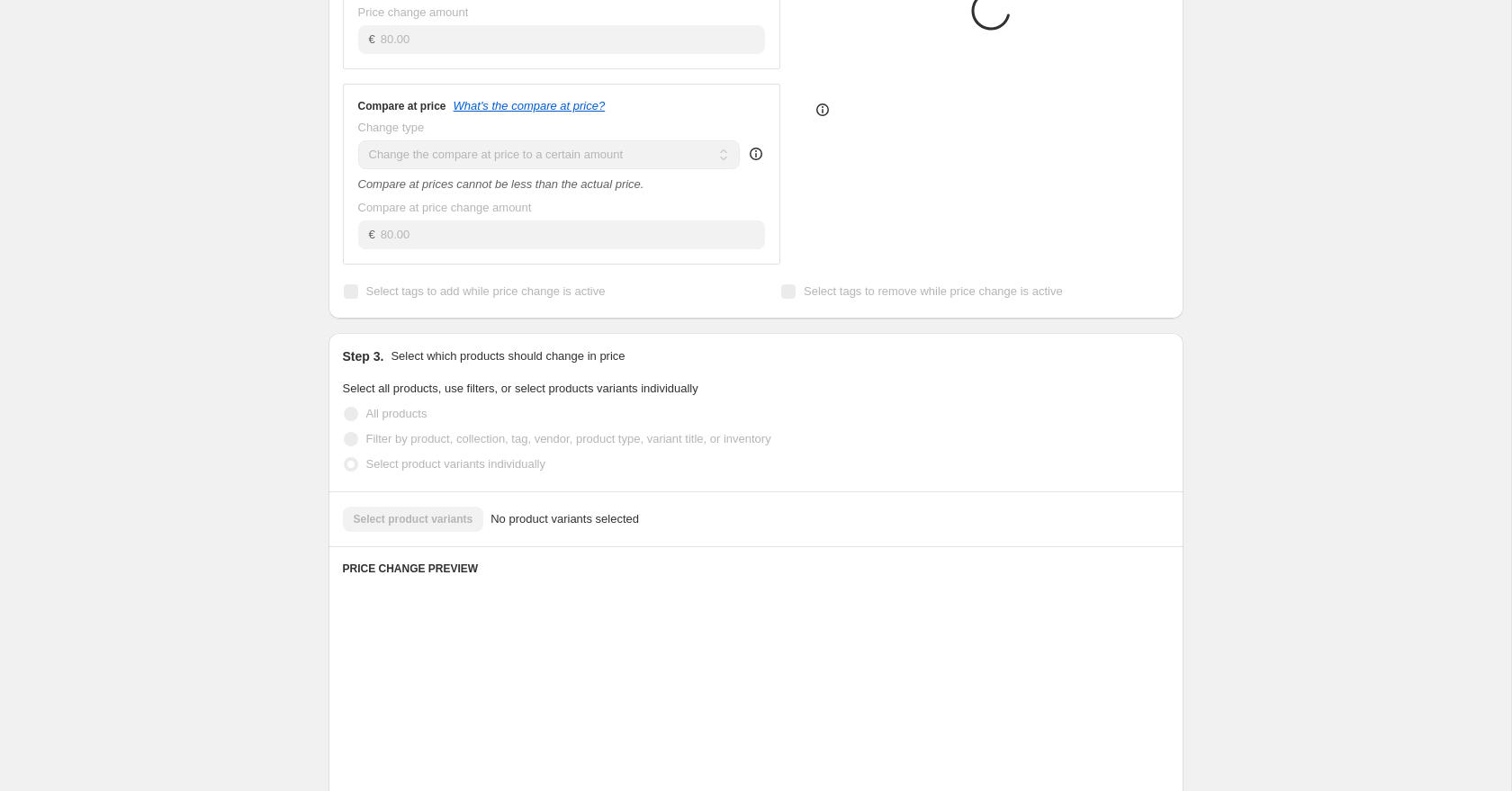
click at [392, 515] on div "Select product variants No product variants selected" at bounding box center [756, 519] width 826 height 26
click at [362, 515] on div "Select product variants No product variants selected" at bounding box center [756, 519] width 826 height 26
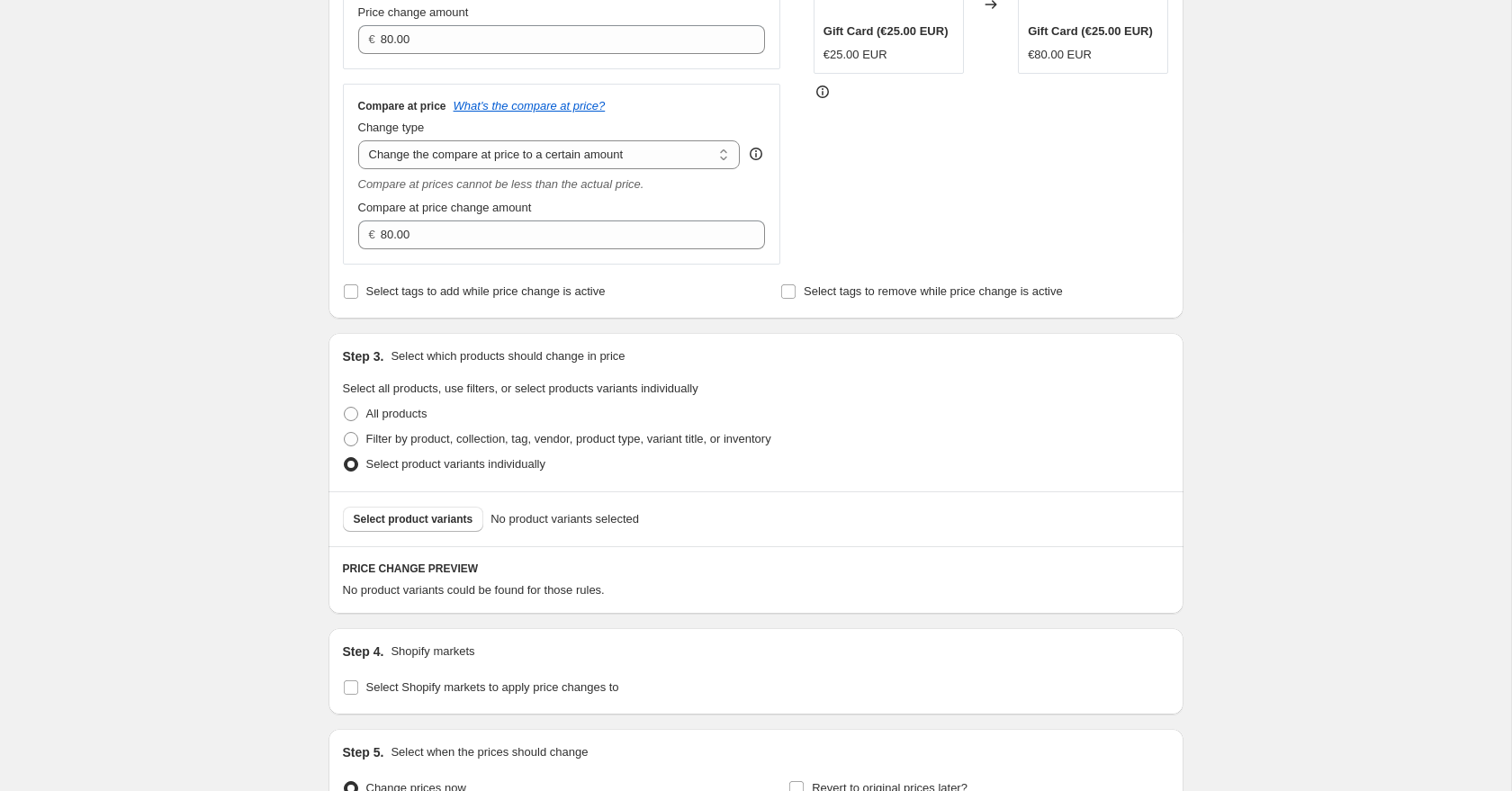
click at [398, 517] on span "Select product variants" at bounding box center [413, 519] width 120 height 15
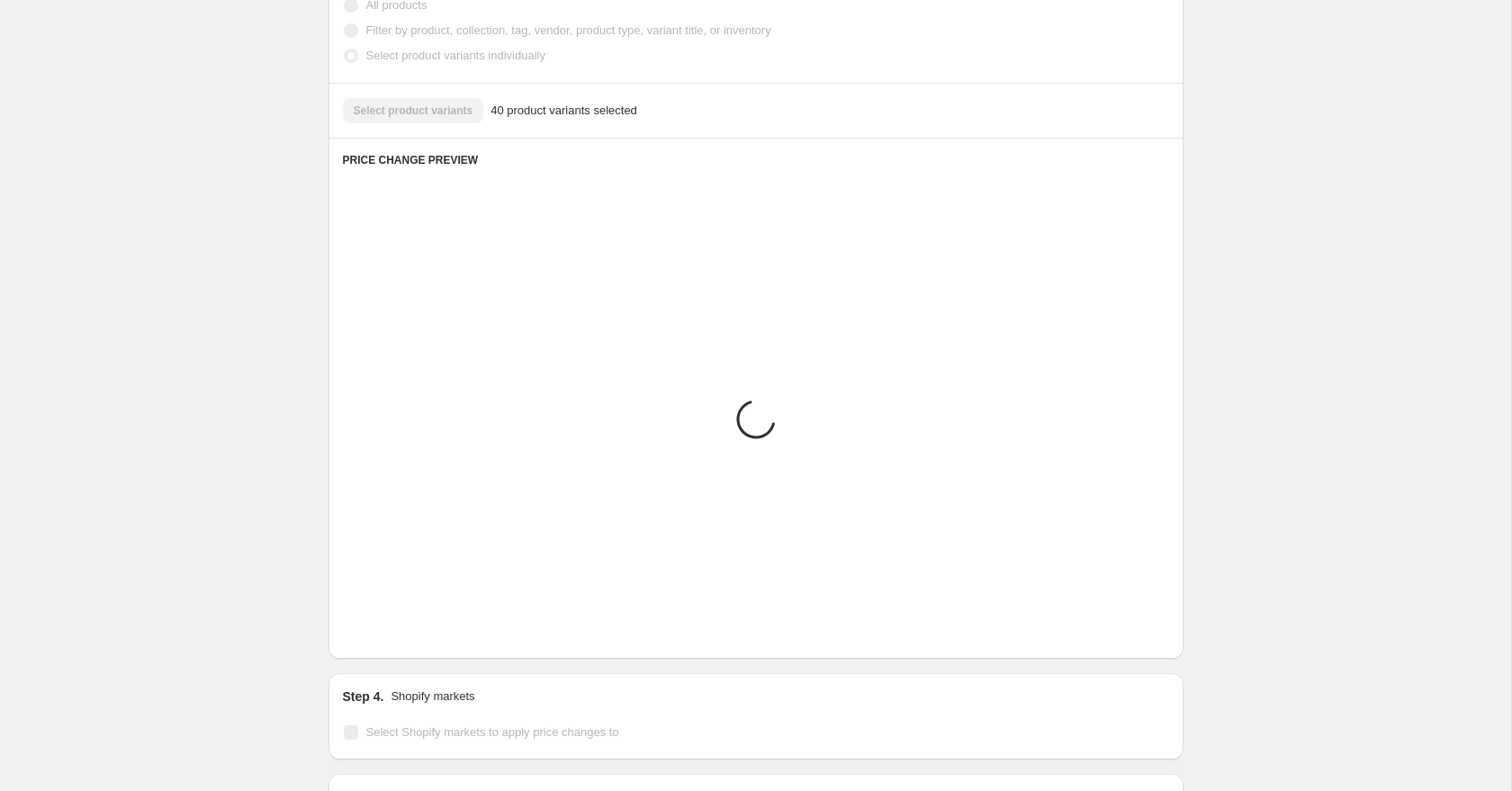
scroll to position [830, 0]
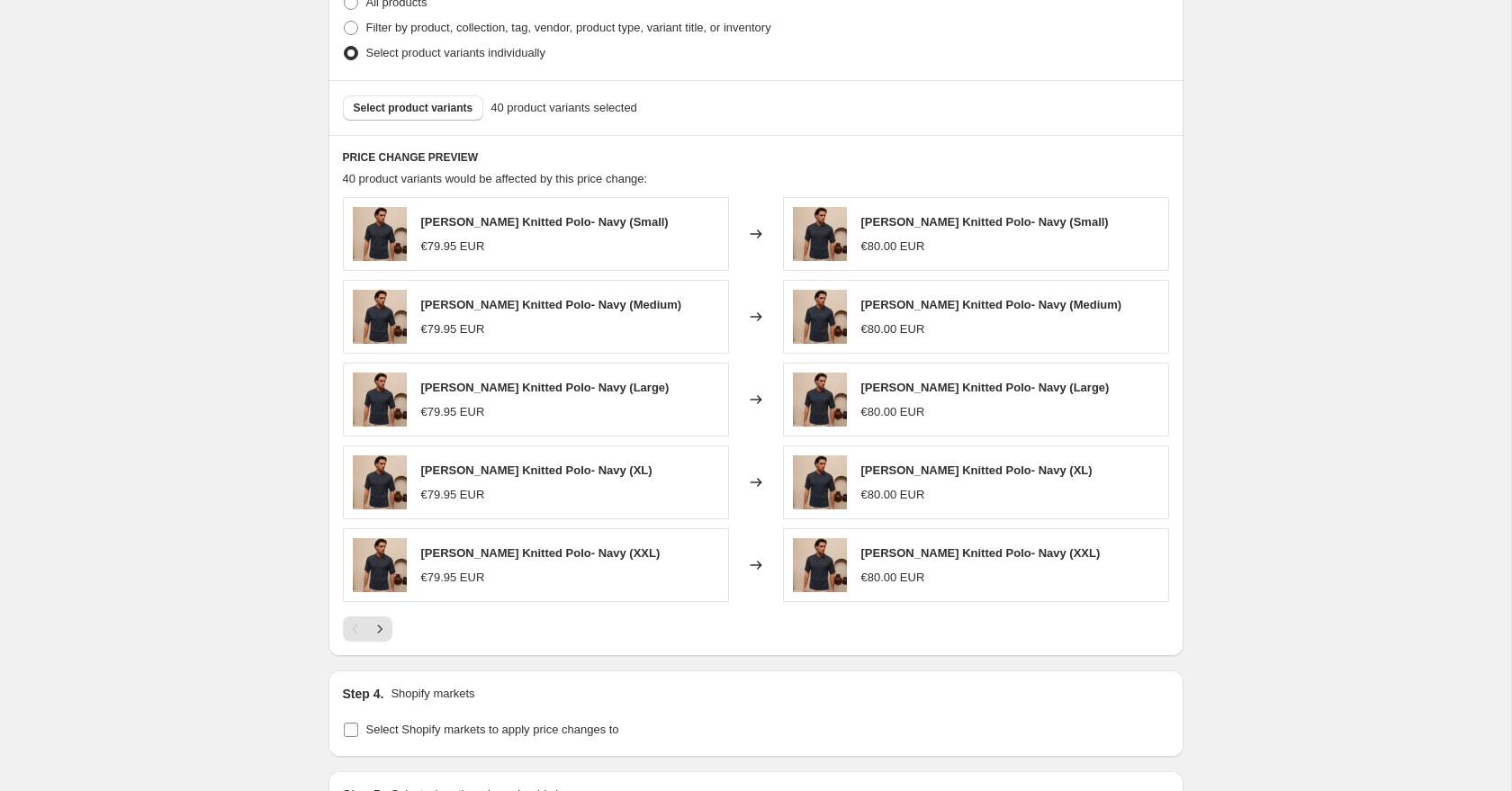
click at [361, 731] on label "Select Shopify markets to apply price changes to" at bounding box center [481, 730] width 277 height 26
click at [358, 731] on input "Select Shopify markets to apply price changes to" at bounding box center [351, 730] width 15 height 15
checkbox input "true"
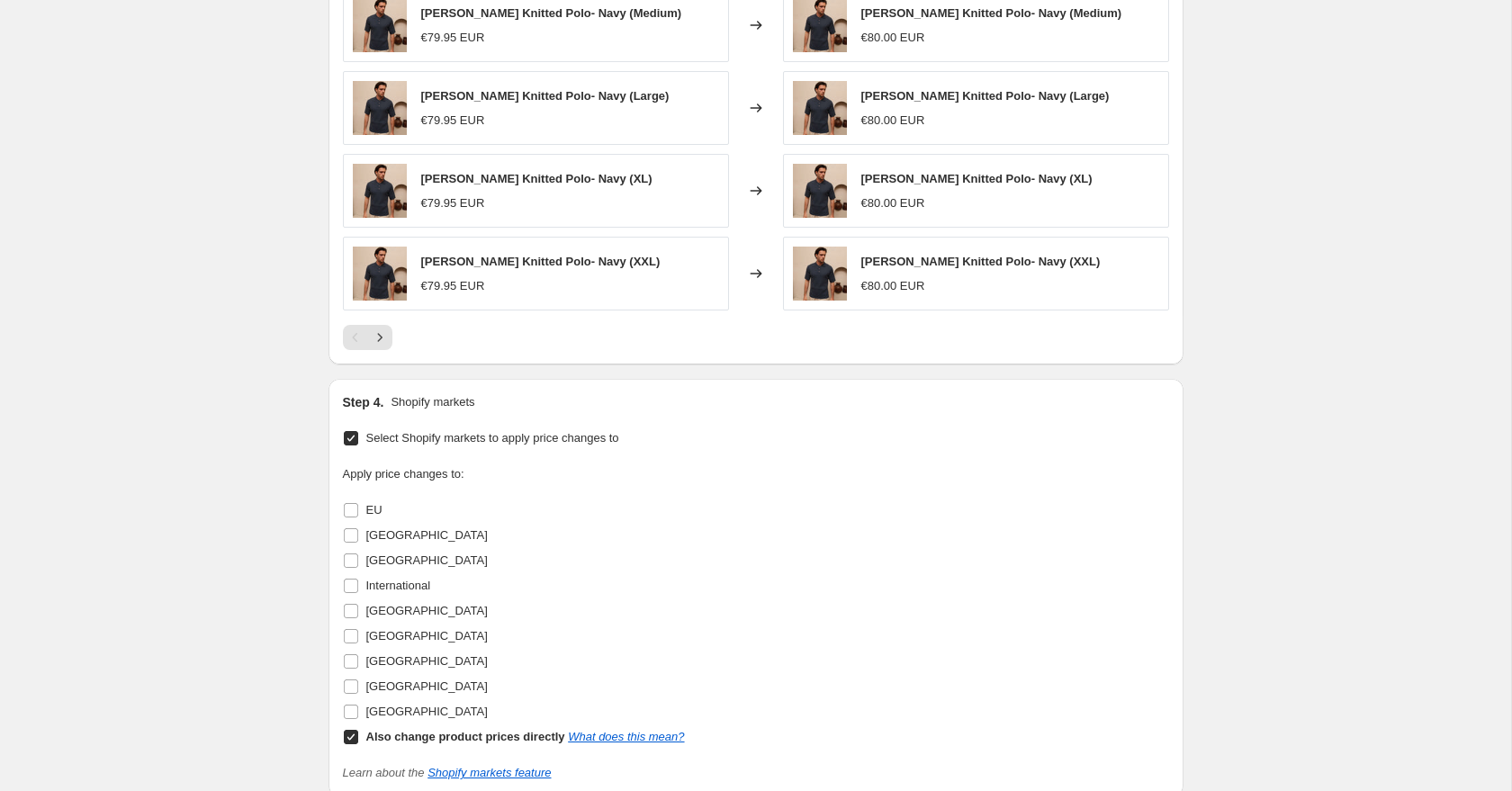
scroll to position [1233, 0]
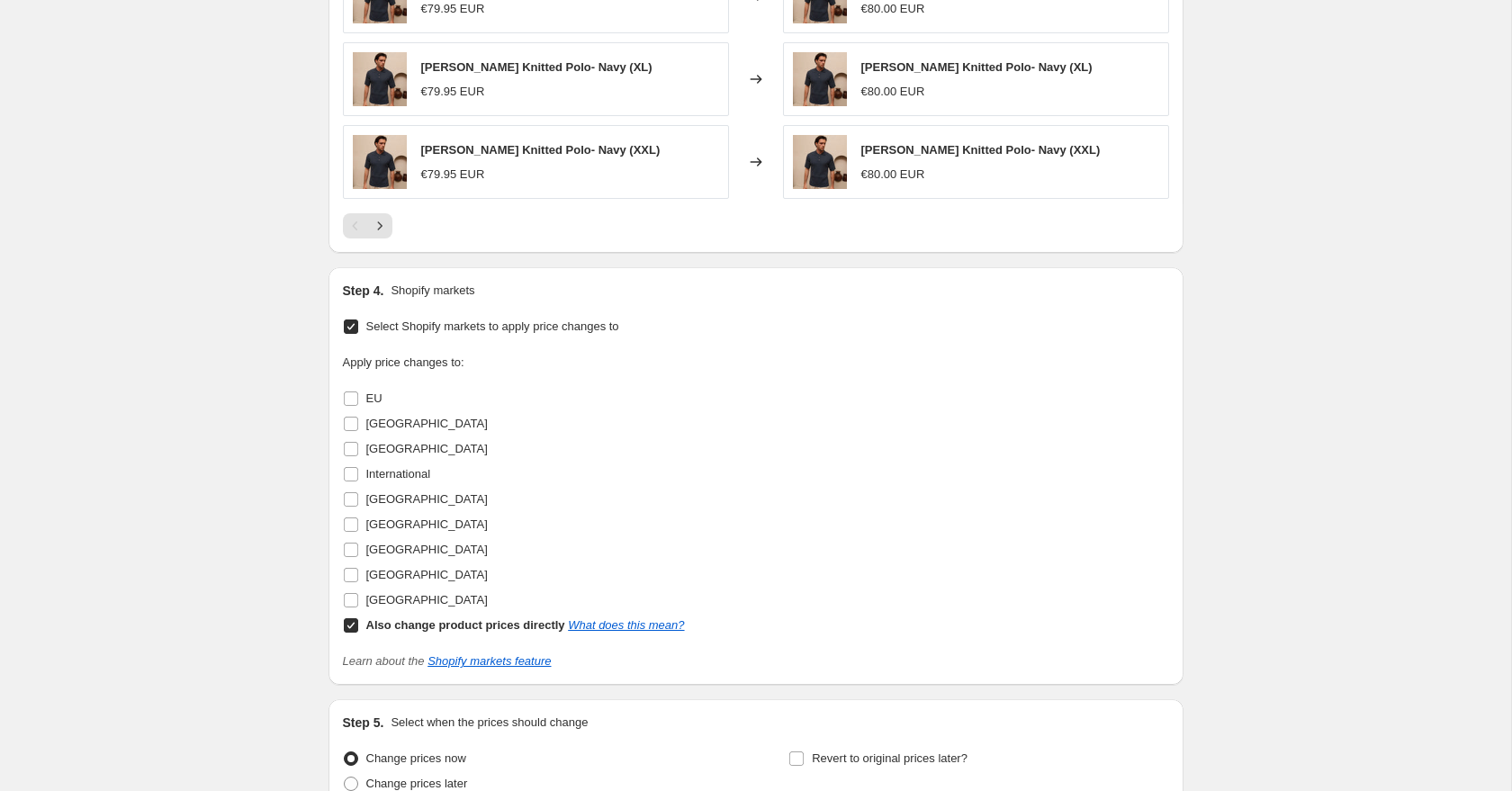
click at [354, 632] on input "Also change product prices directly What does this mean?" at bounding box center [351, 625] width 15 height 15
checkbox input "false"
click at [354, 577] on input "[GEOGRAPHIC_DATA]" at bounding box center [351, 575] width 15 height 15
checkbox input "true"
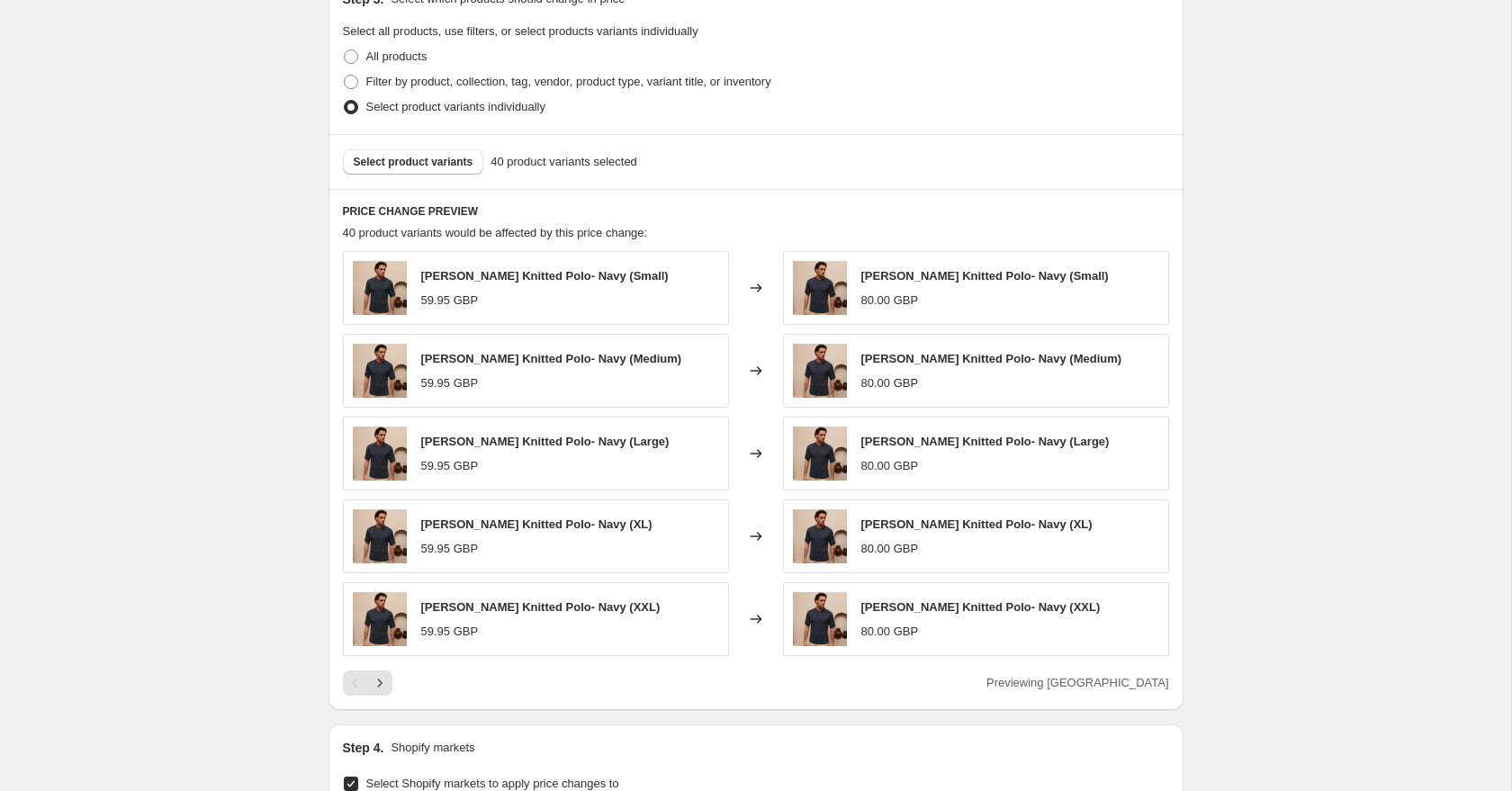
scroll to position [804, 0]
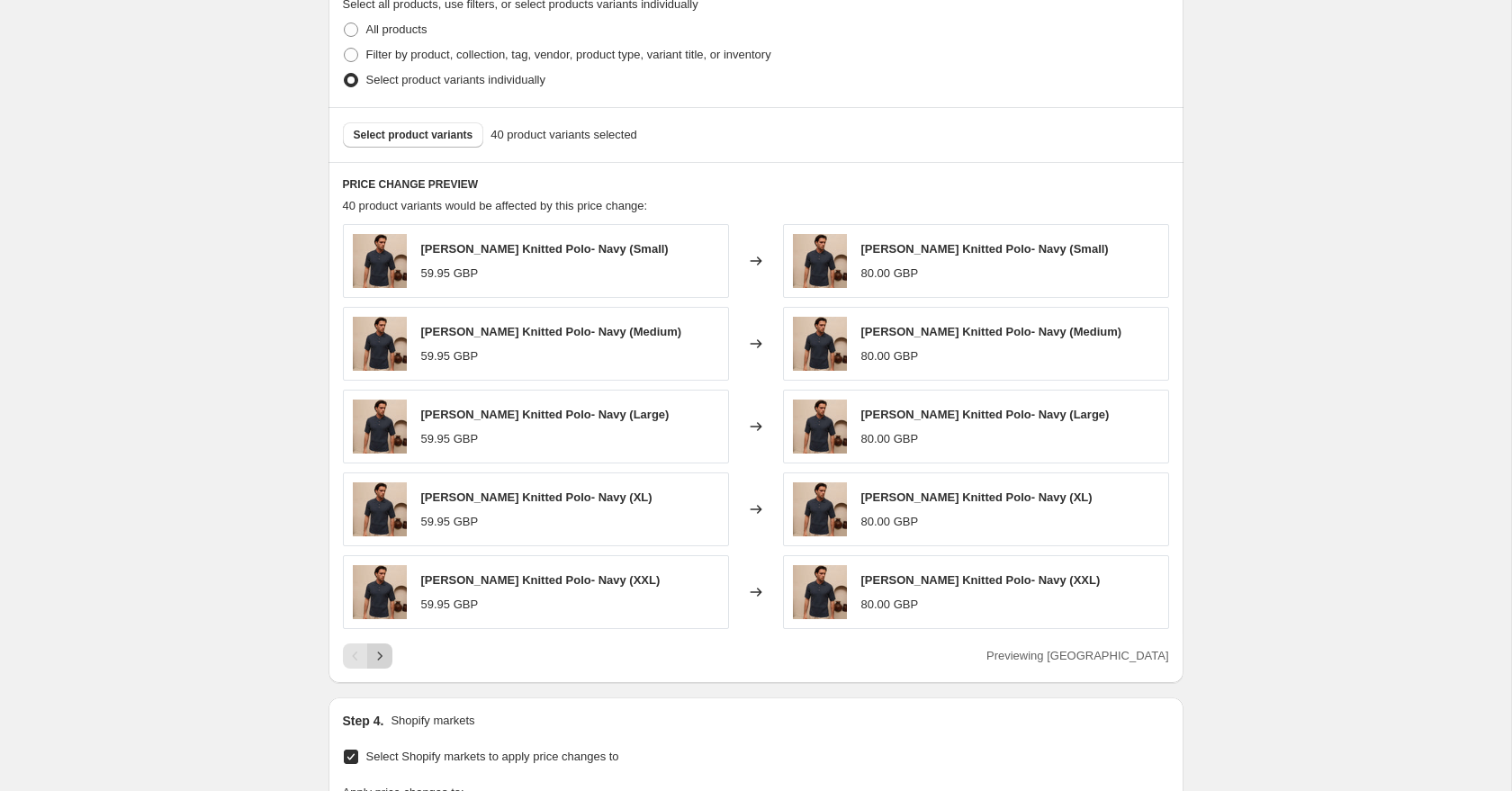
click at [385, 661] on icon "Next" at bounding box center [380, 656] width 18 height 18
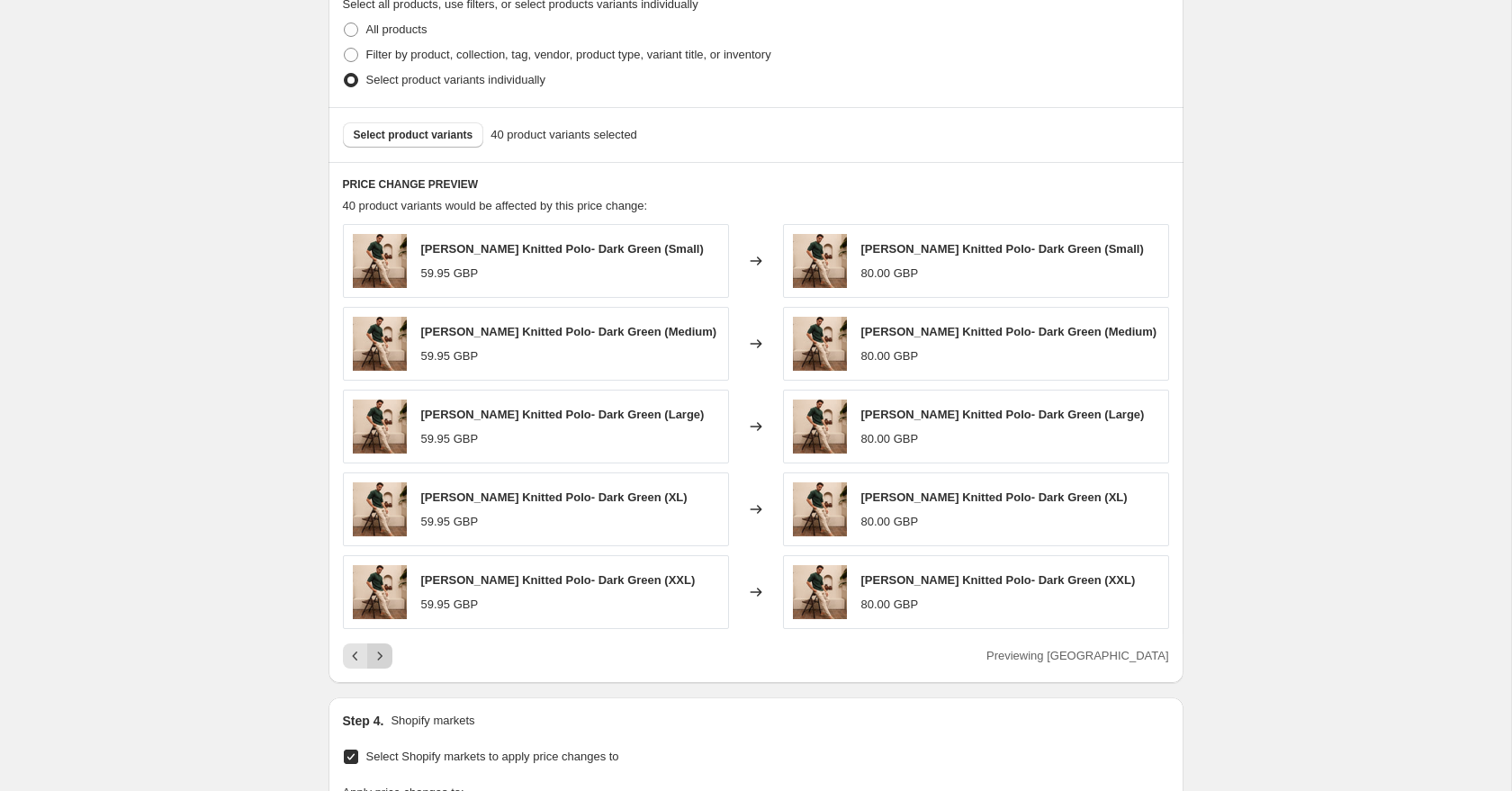
click at [385, 661] on icon "Next" at bounding box center [380, 656] width 18 height 18
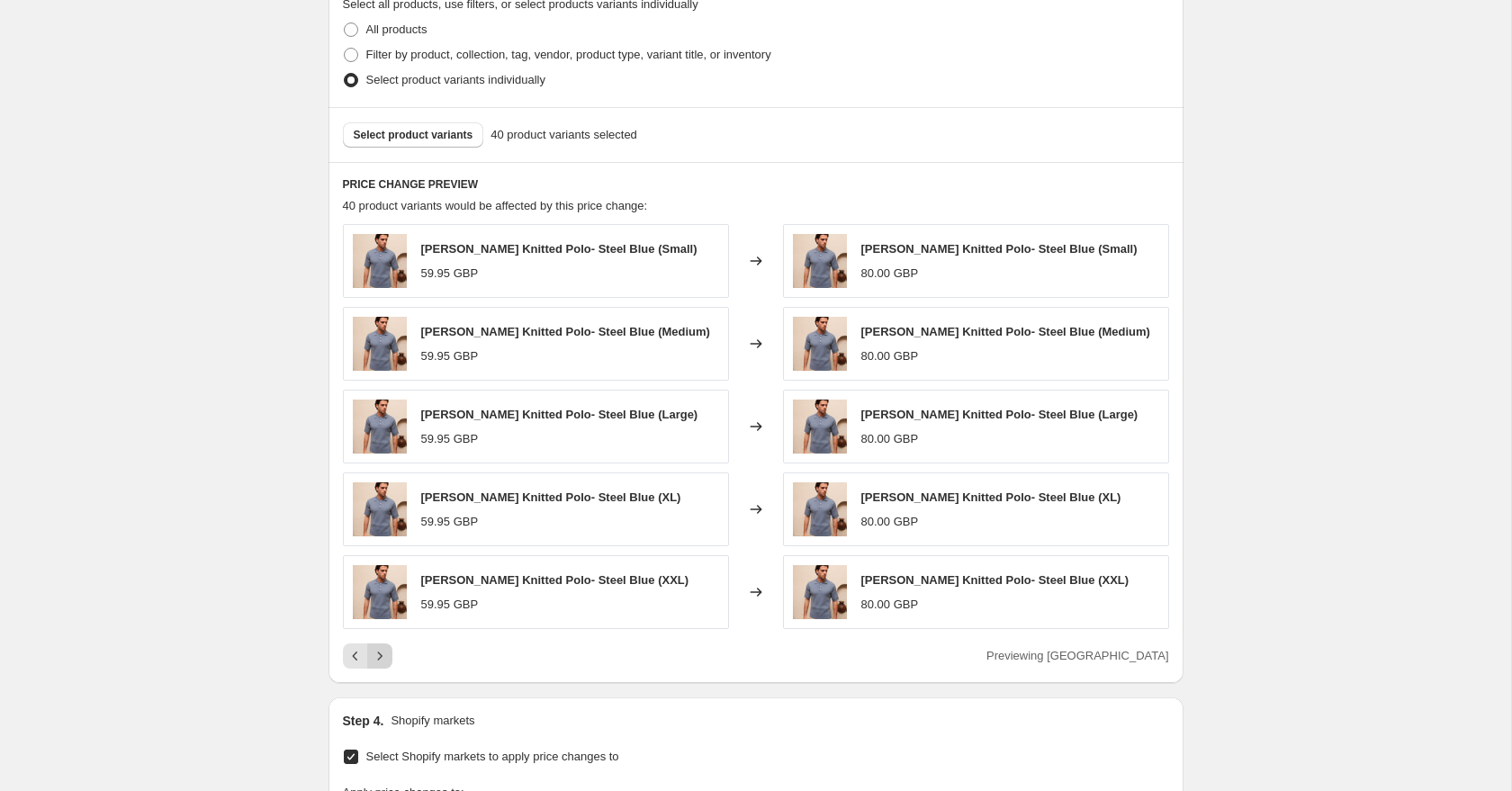
click at [385, 661] on icon "Next" at bounding box center [380, 656] width 18 height 18
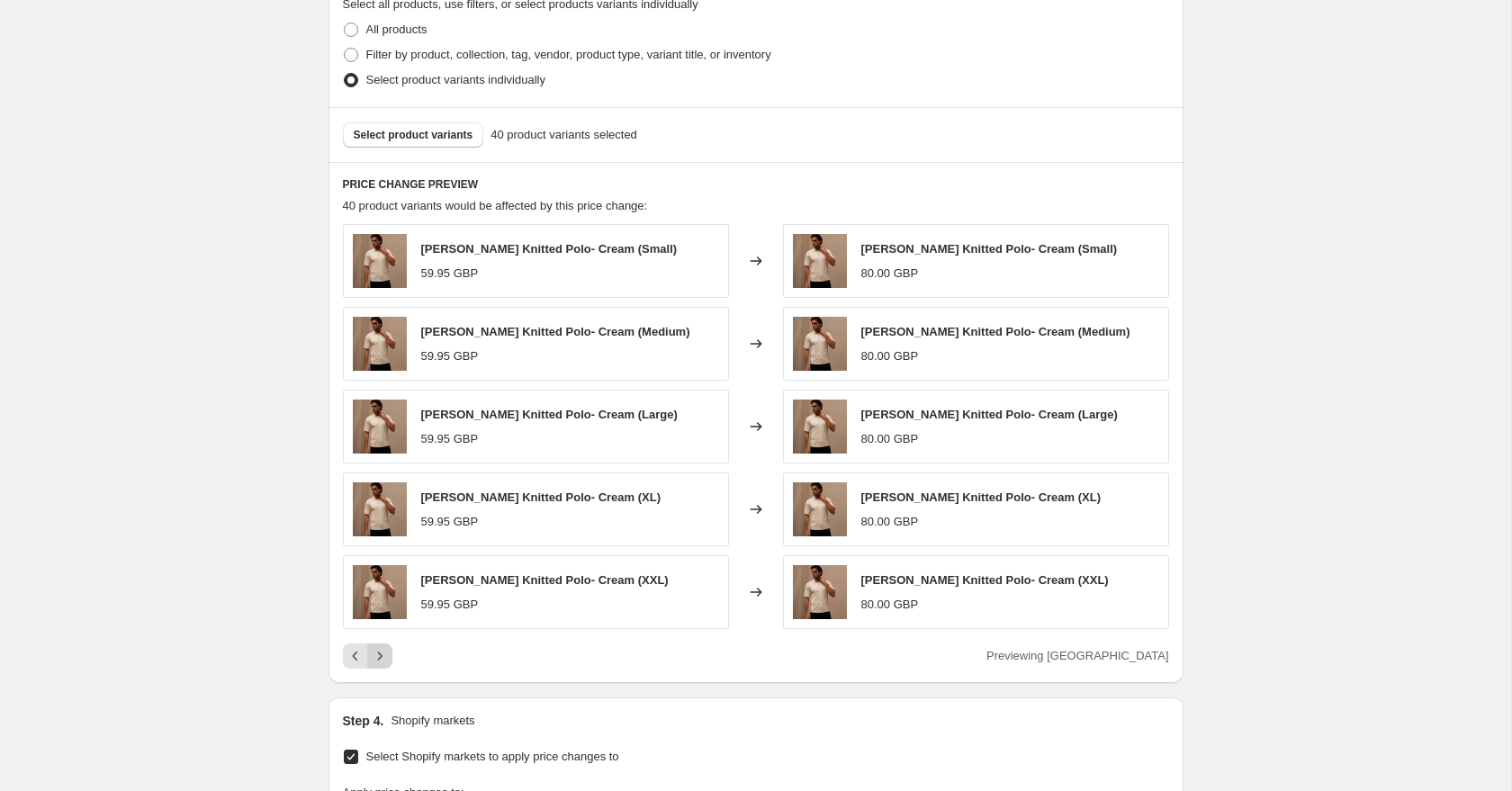
click at [385, 661] on icon "Next" at bounding box center [380, 656] width 18 height 18
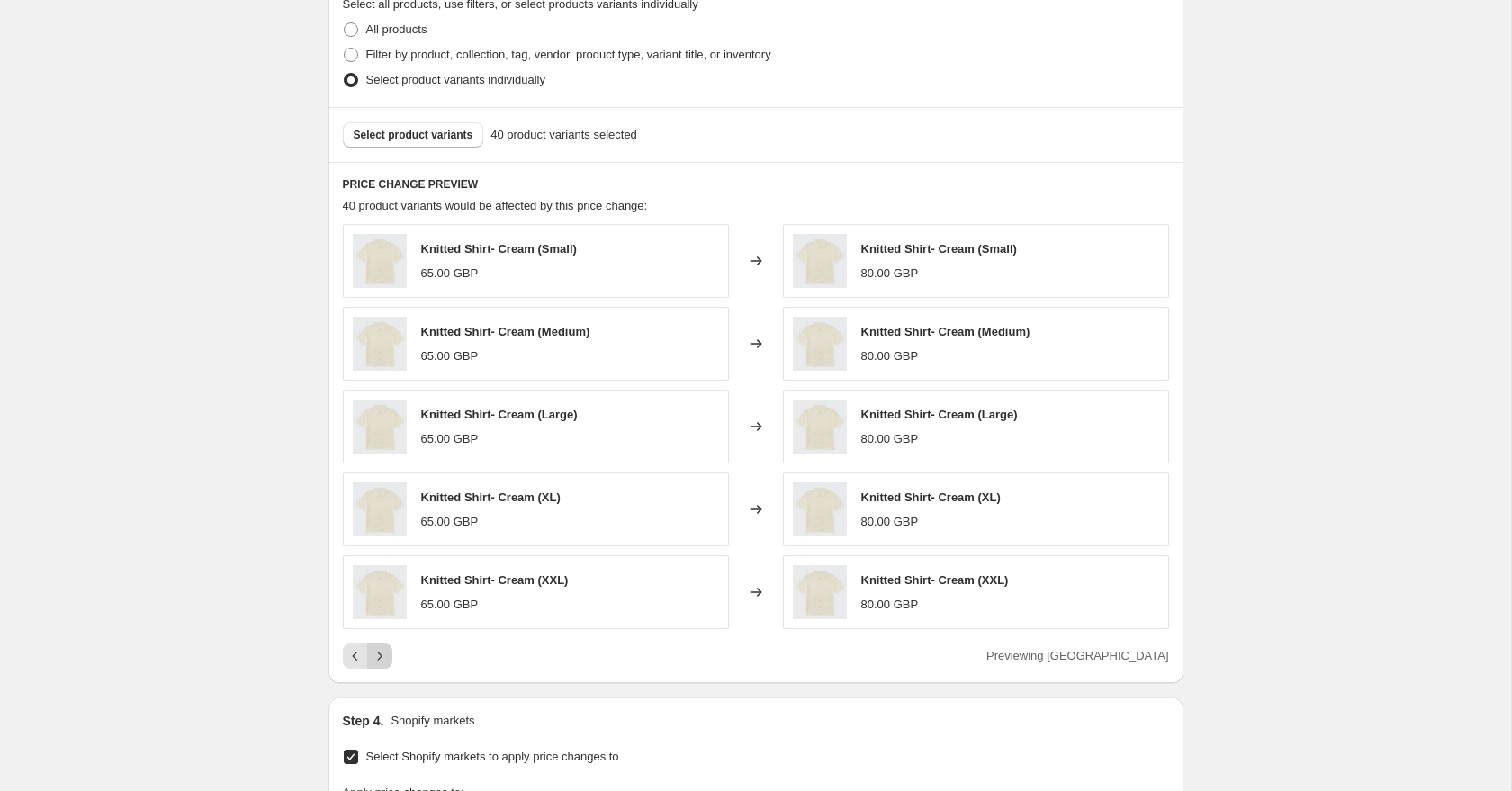
click at [385, 661] on icon "Next" at bounding box center [380, 656] width 18 height 18
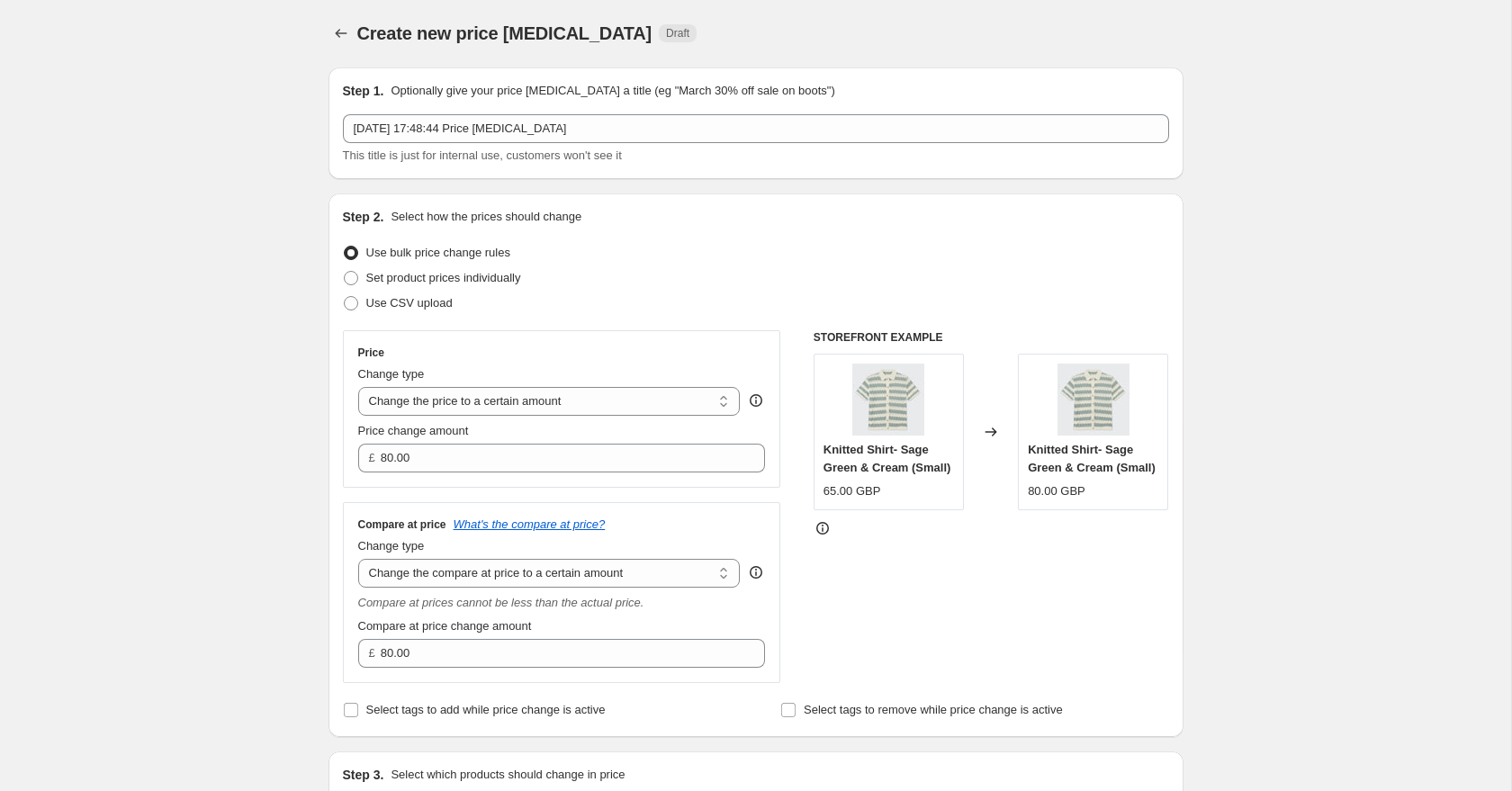
scroll to position [0, 0]
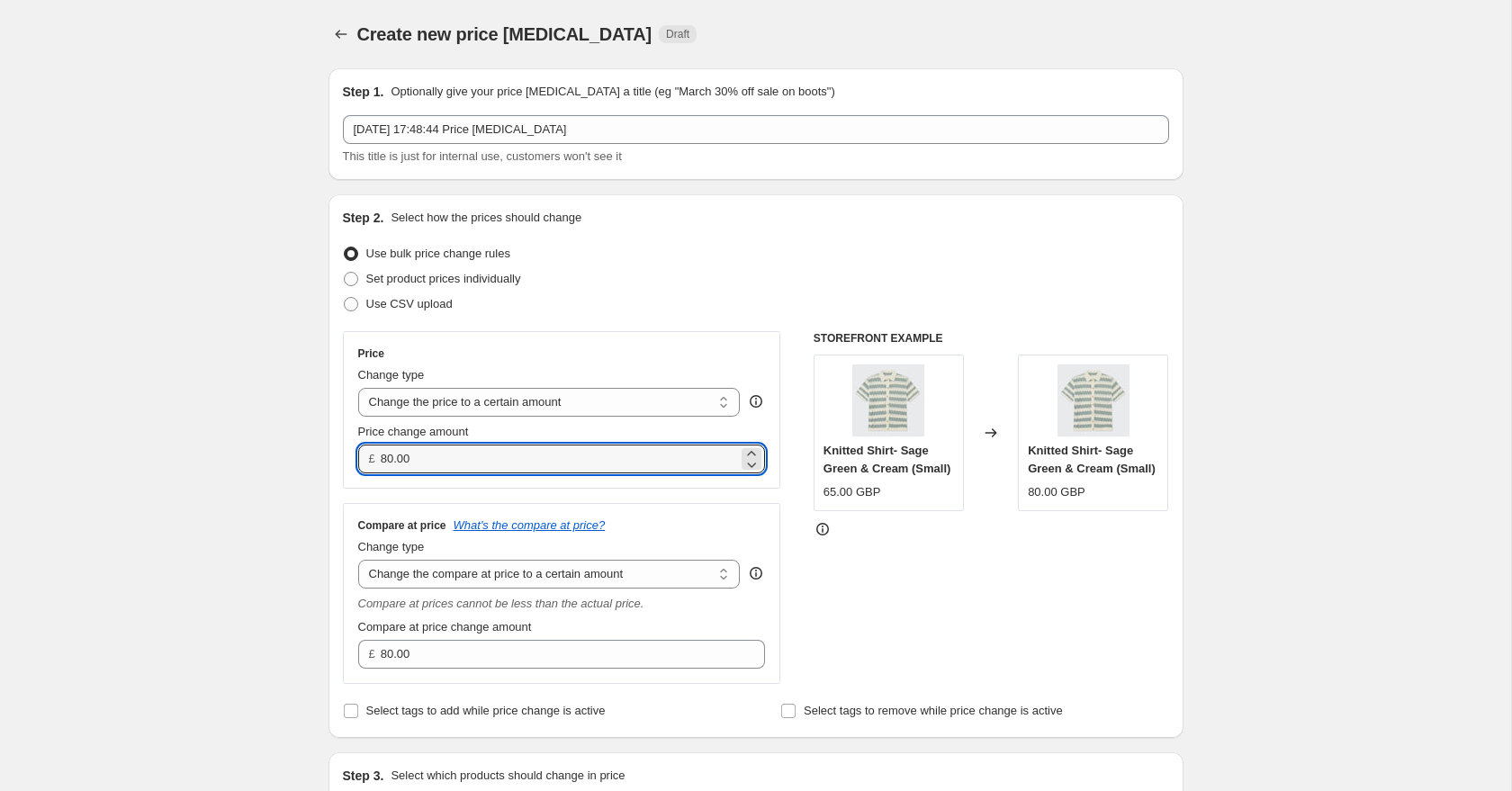
drag, startPoint x: 427, startPoint y: 453, endPoint x: 374, endPoint y: 451, distance: 53.0
click at [376, 451] on div "£ 80.00" at bounding box center [561, 458] width 408 height 28
drag, startPoint x: 416, startPoint y: 460, endPoint x: 367, endPoint y: 459, distance: 49.0
click at [368, 459] on div "£ 58.95" at bounding box center [561, 458] width 408 height 28
type input "58.95"
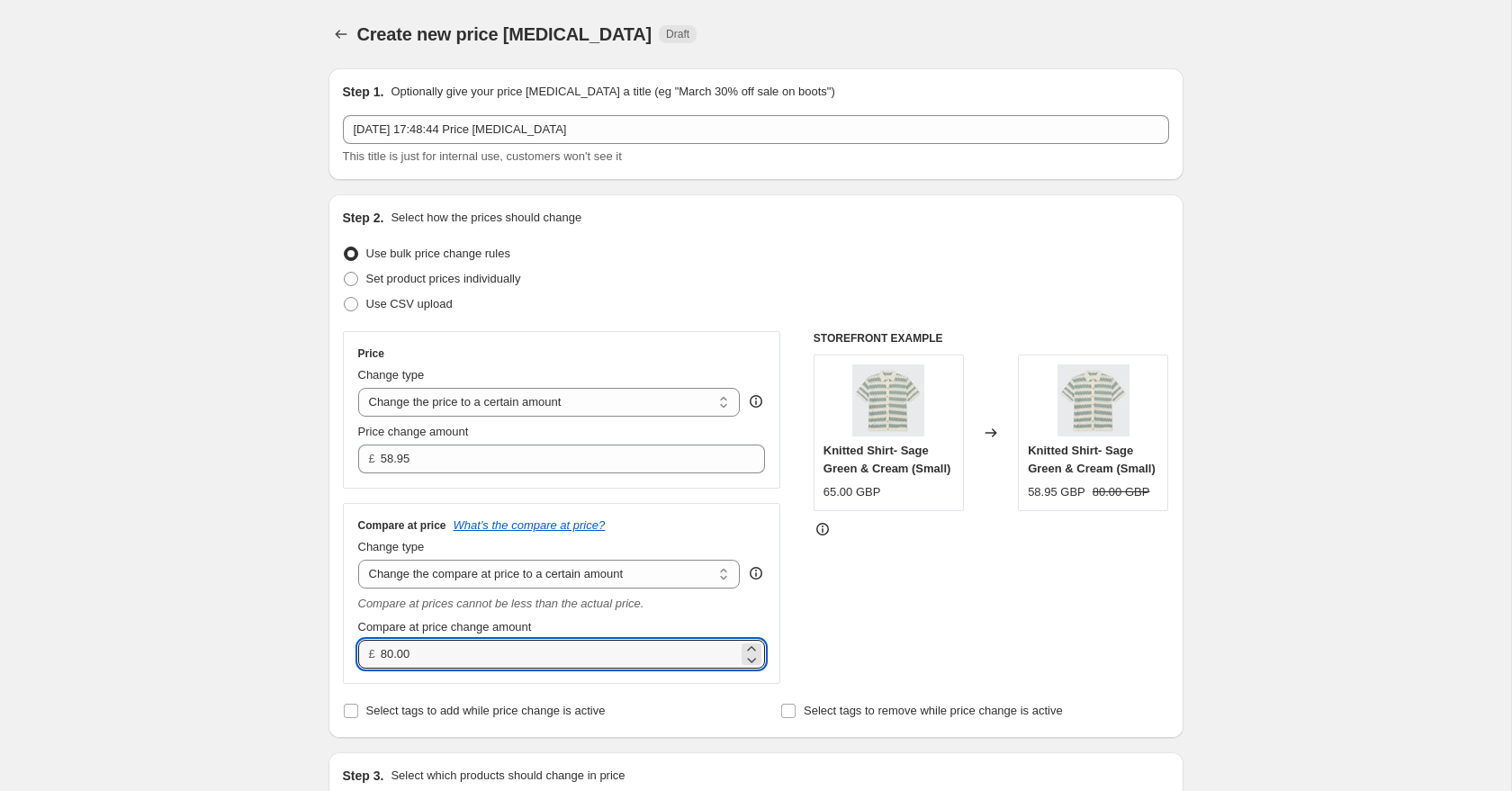
drag, startPoint x: 443, startPoint y: 651, endPoint x: 353, endPoint y: 647, distance: 90.1
click at [358, 647] on div "£ 80.00" at bounding box center [561, 654] width 408 height 28
paste input "58.95"
type input "58.95"
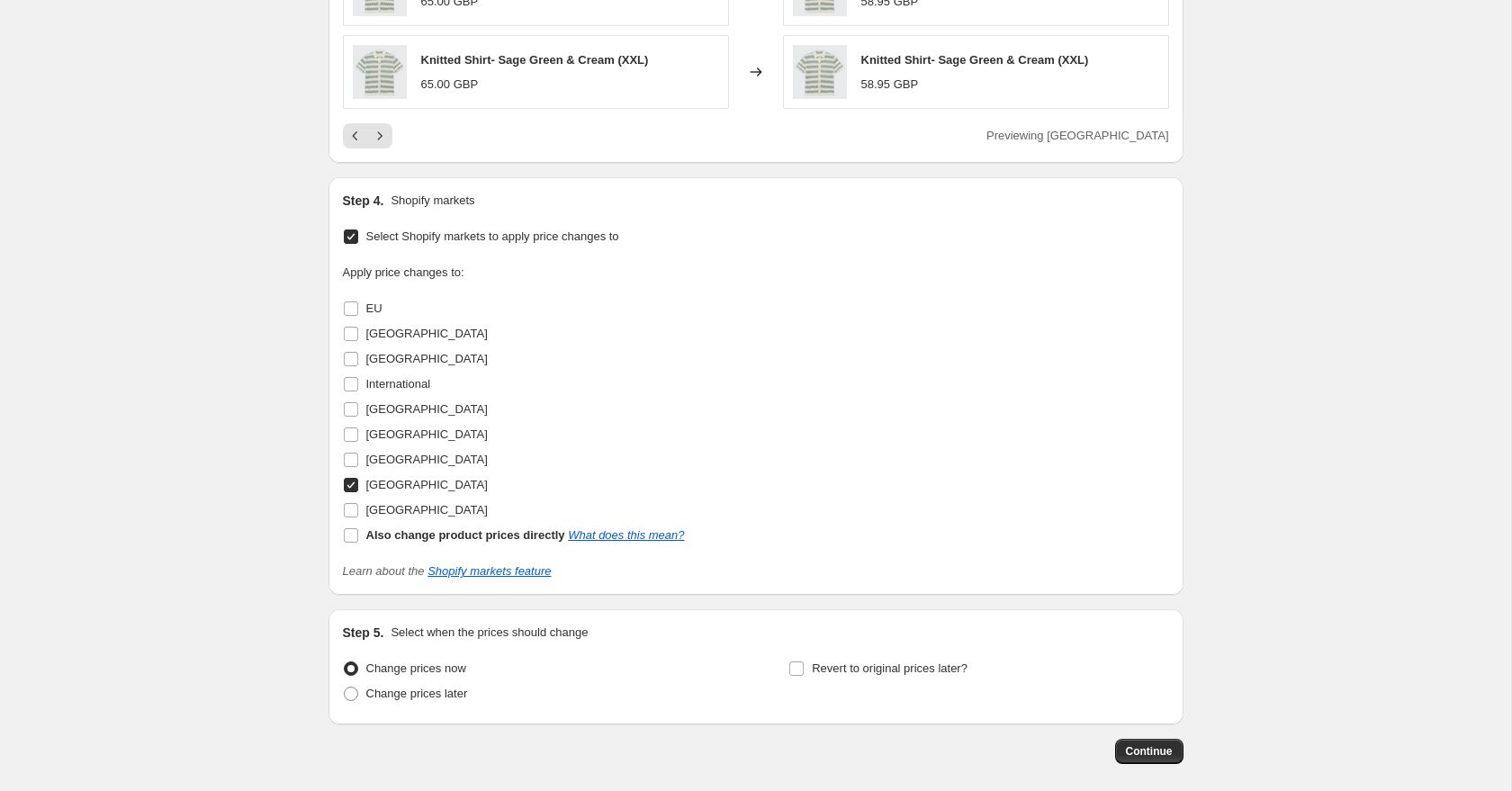
scroll to position [1381, 0]
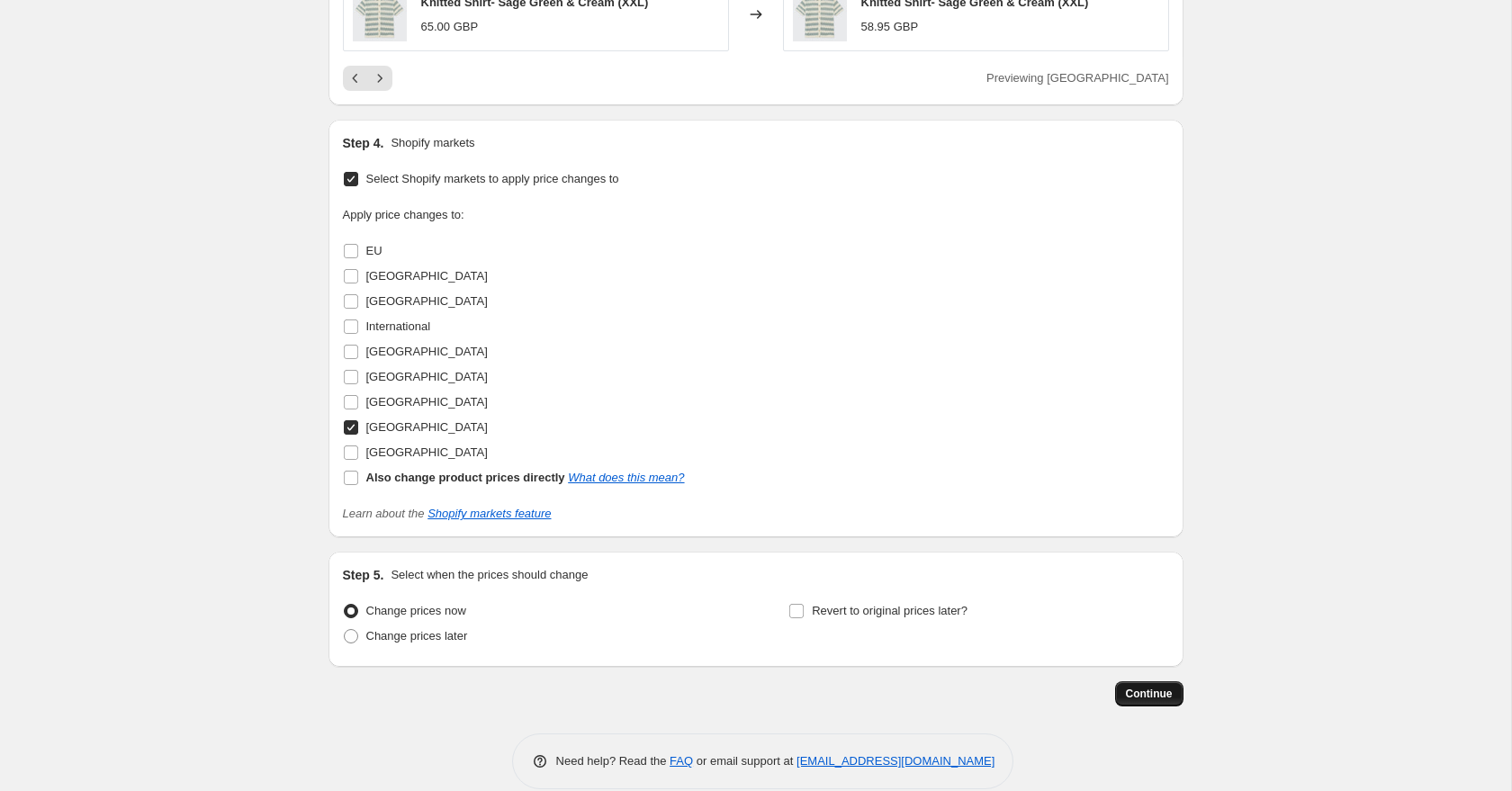
click at [1148, 688] on span "Continue" at bounding box center [1148, 694] width 47 height 15
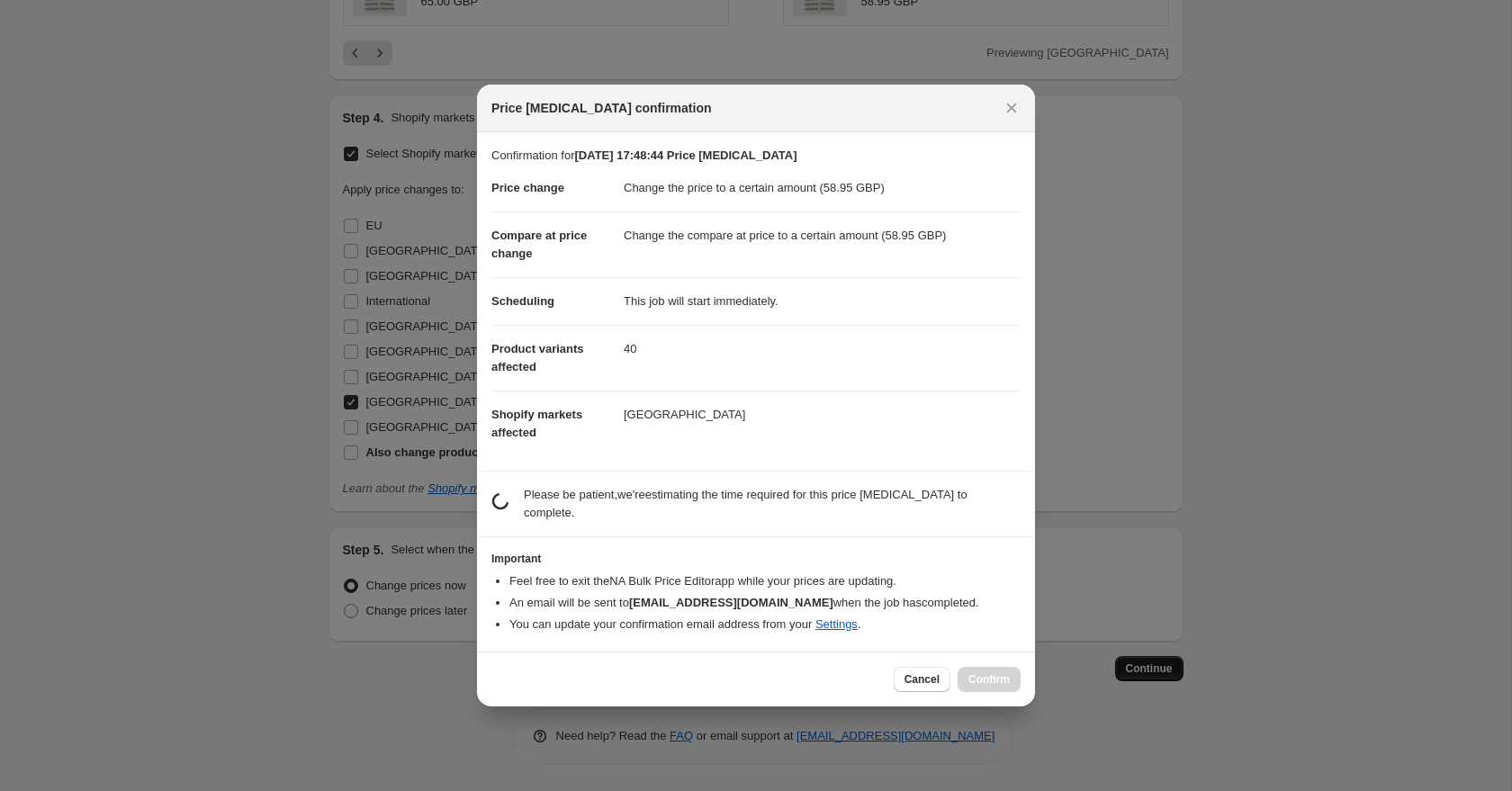
scroll to position [0, 0]
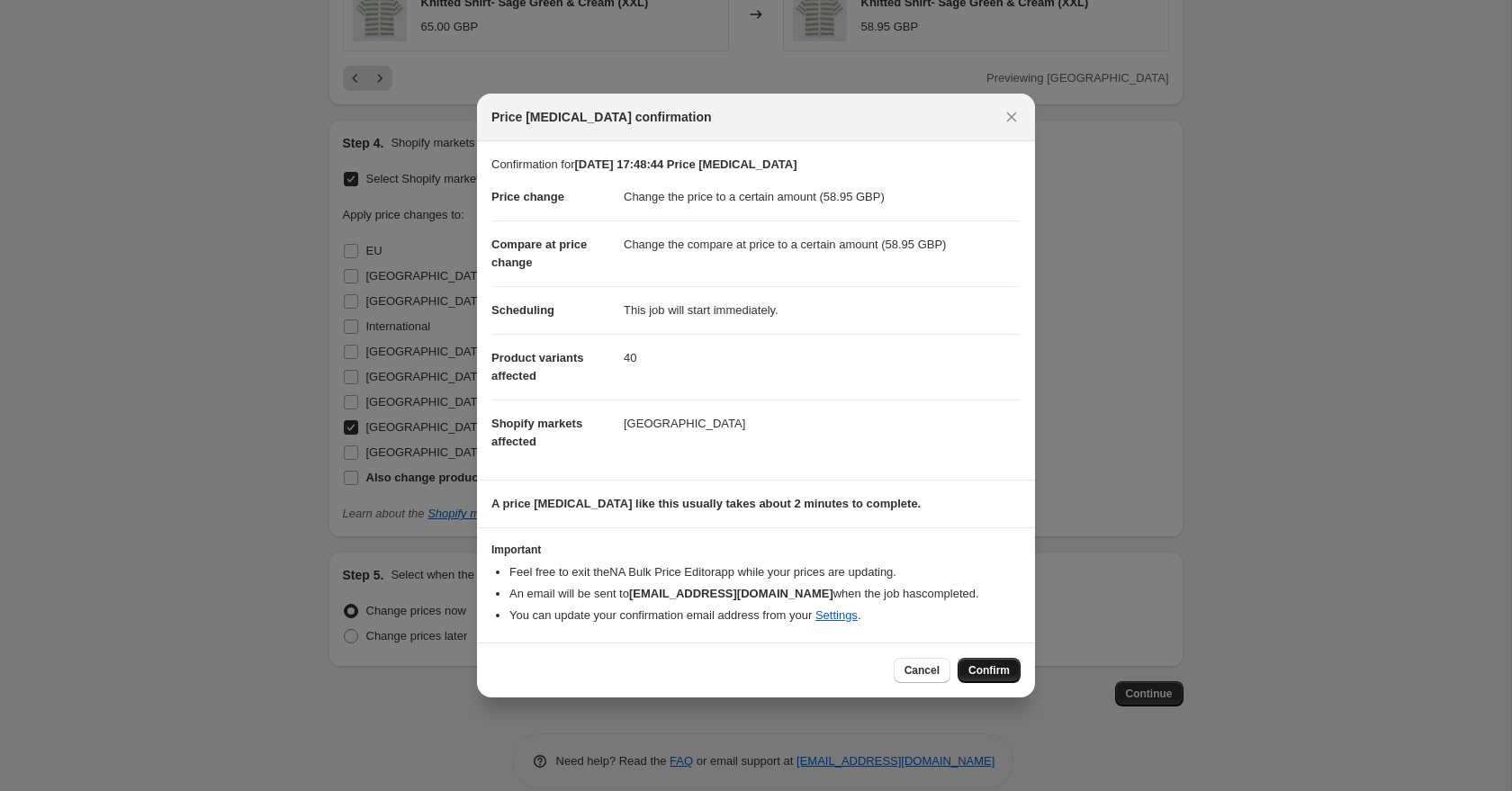
click at [992, 677] on span "Confirm" at bounding box center [988, 670] width 41 height 15
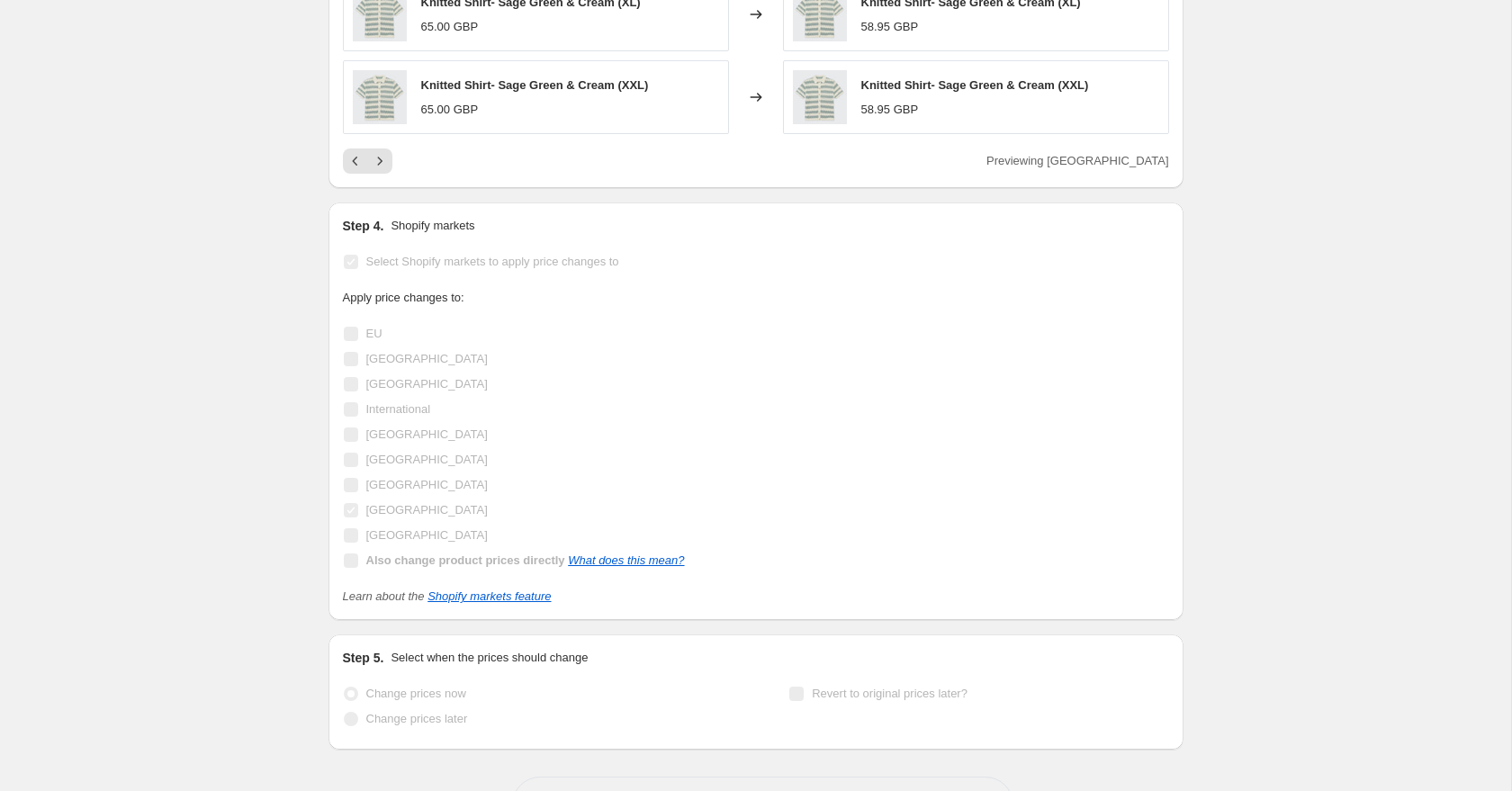
scroll to position [1428, 0]
